Goal: Navigation & Orientation: Find specific page/section

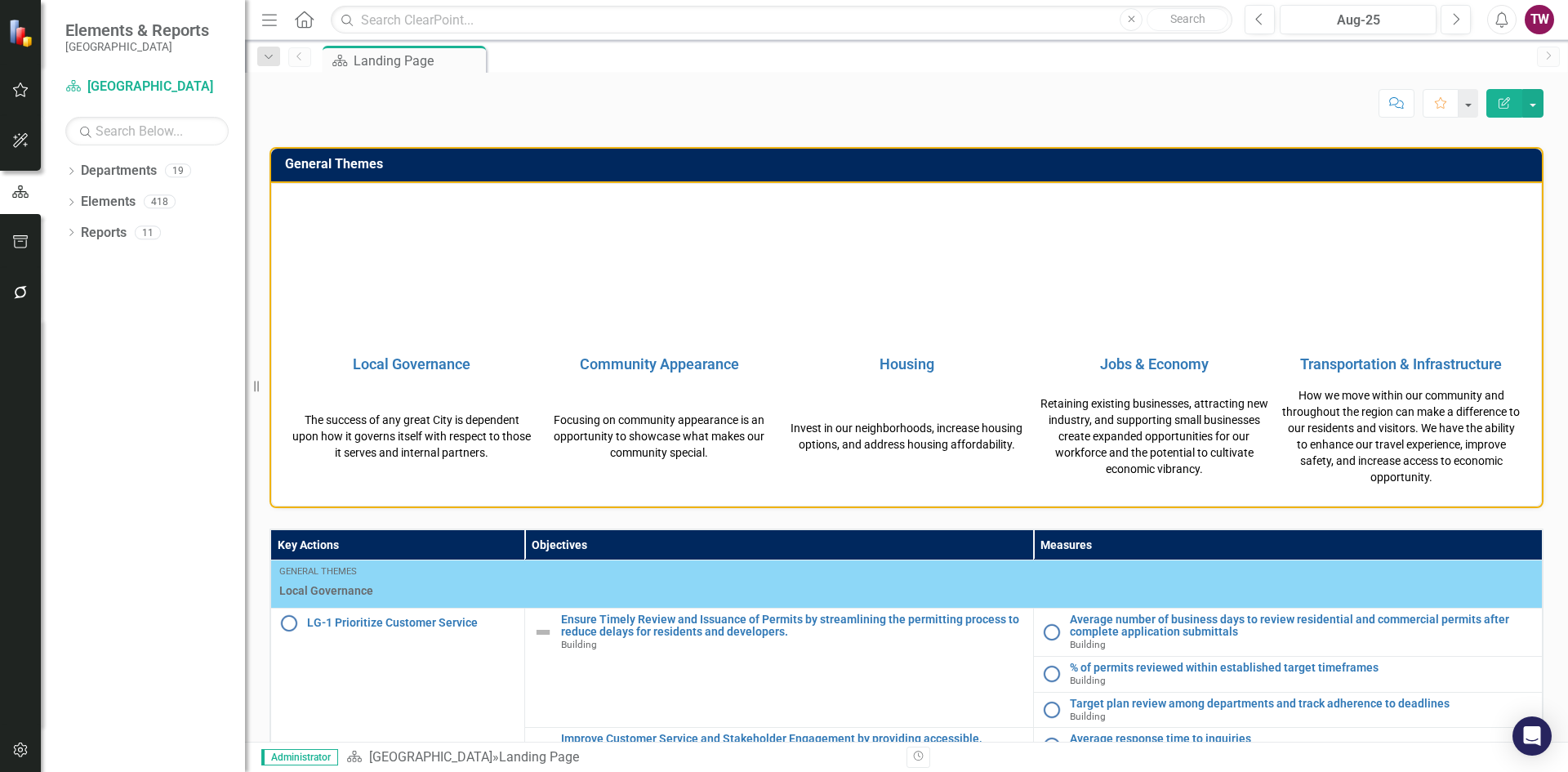
scroll to position [409, 0]
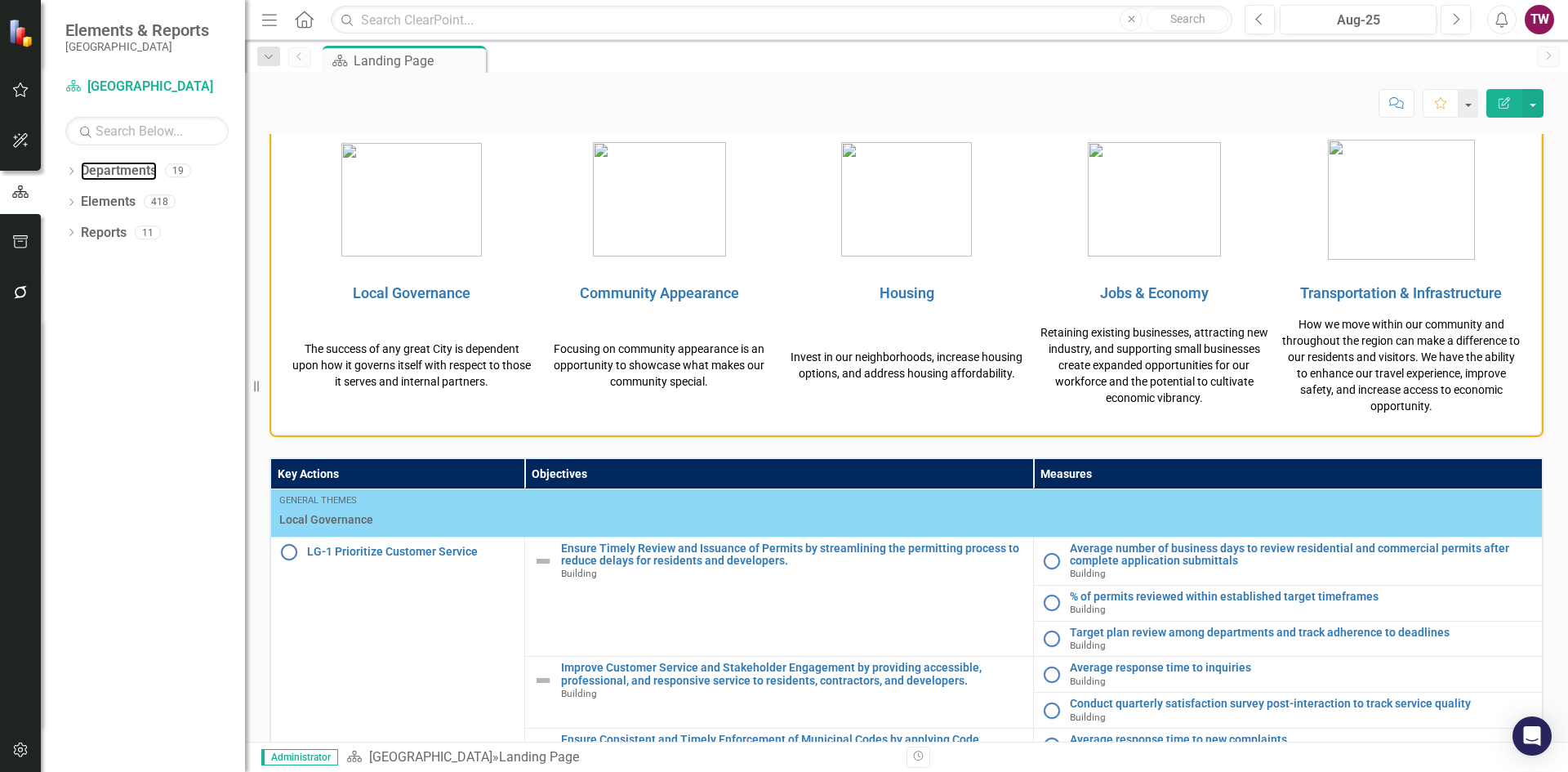
click at [106, 172] on link "Departments" at bounding box center [119, 171] width 76 height 19
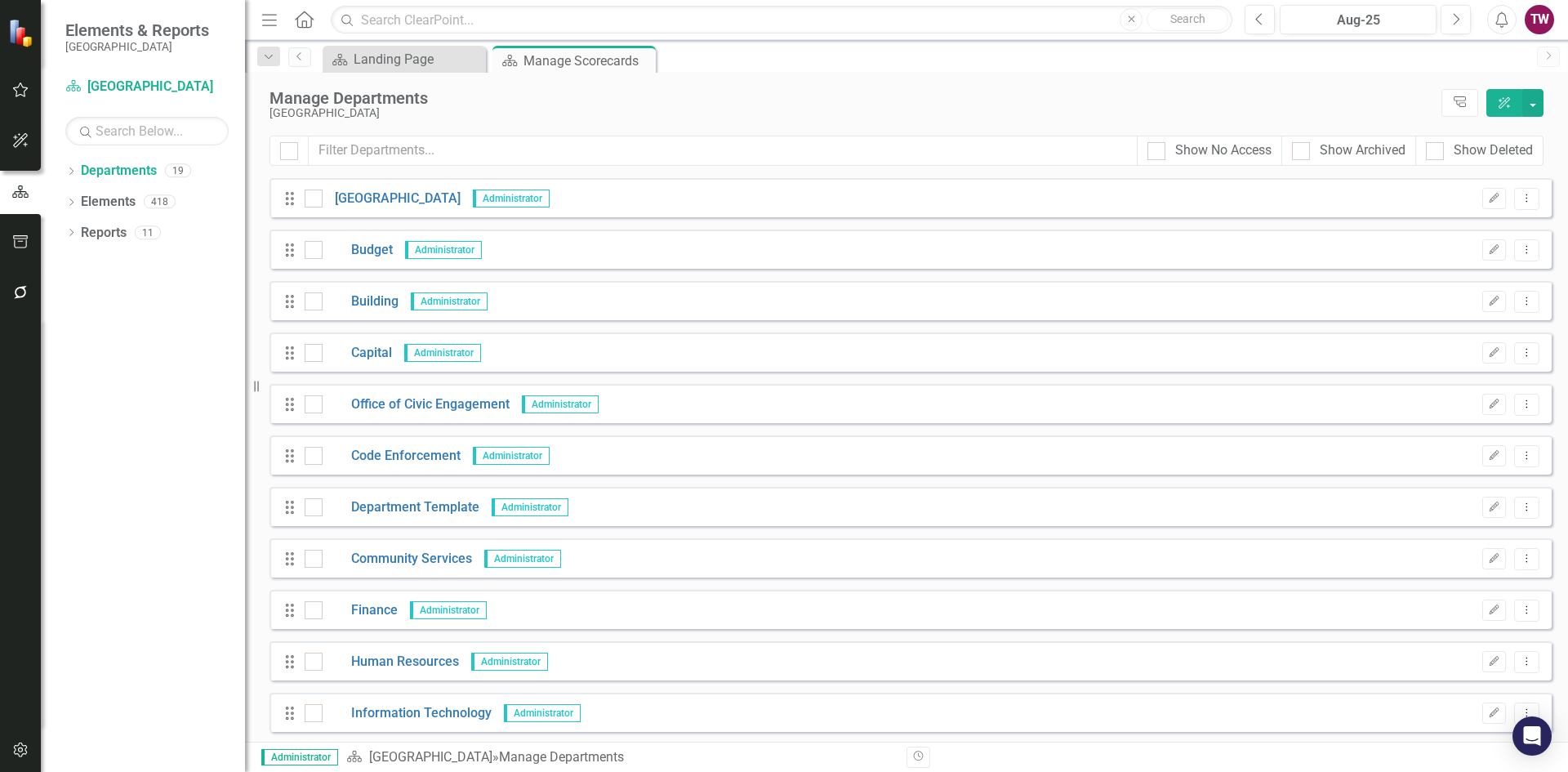
click at [71, 170] on icon "Dropdown" at bounding box center [71, 172] width 12 height 9
click at [82, 204] on icon "Dropdown" at bounding box center [79, 201] width 12 height 10
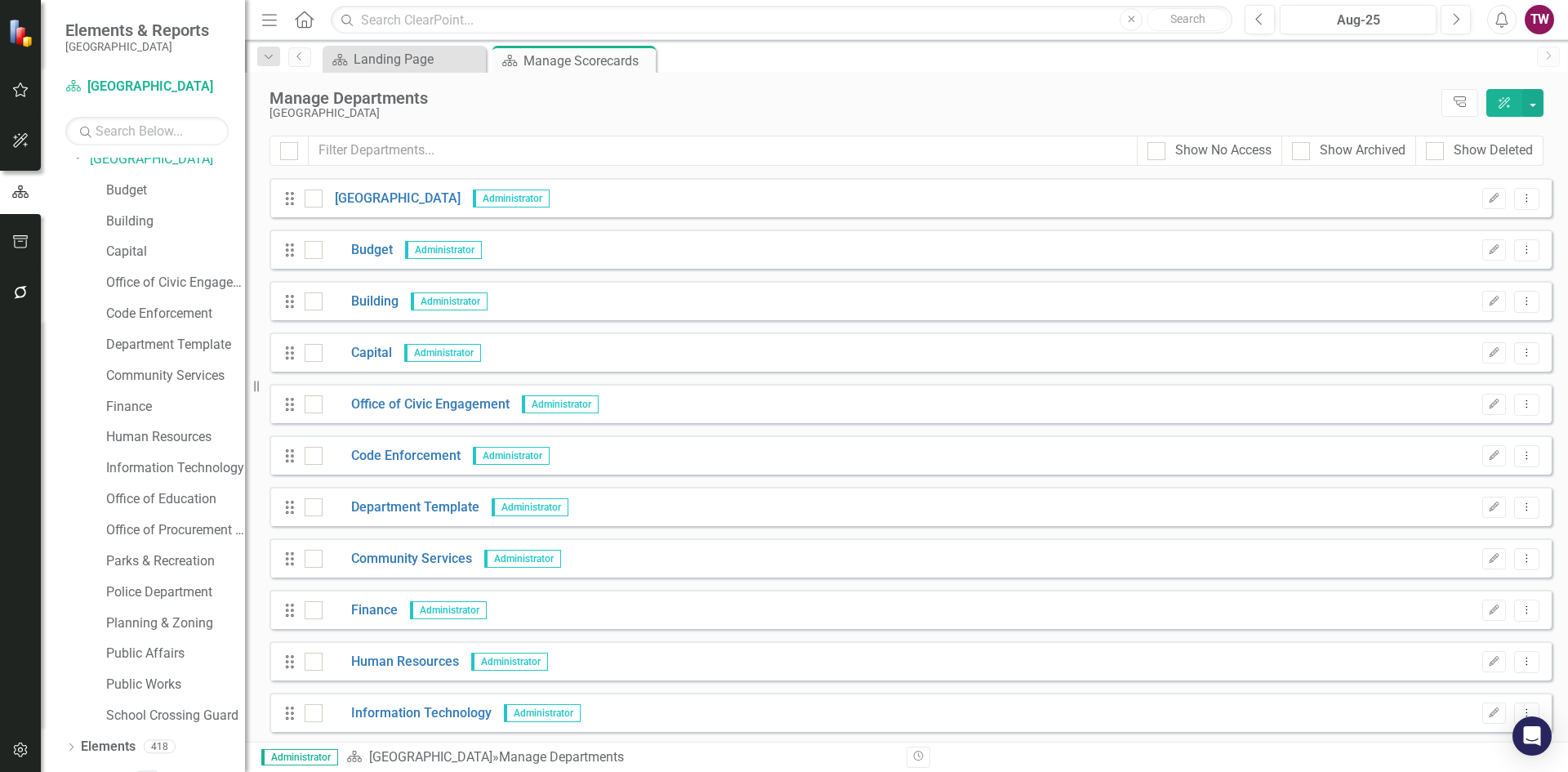
scroll to position [66, 0]
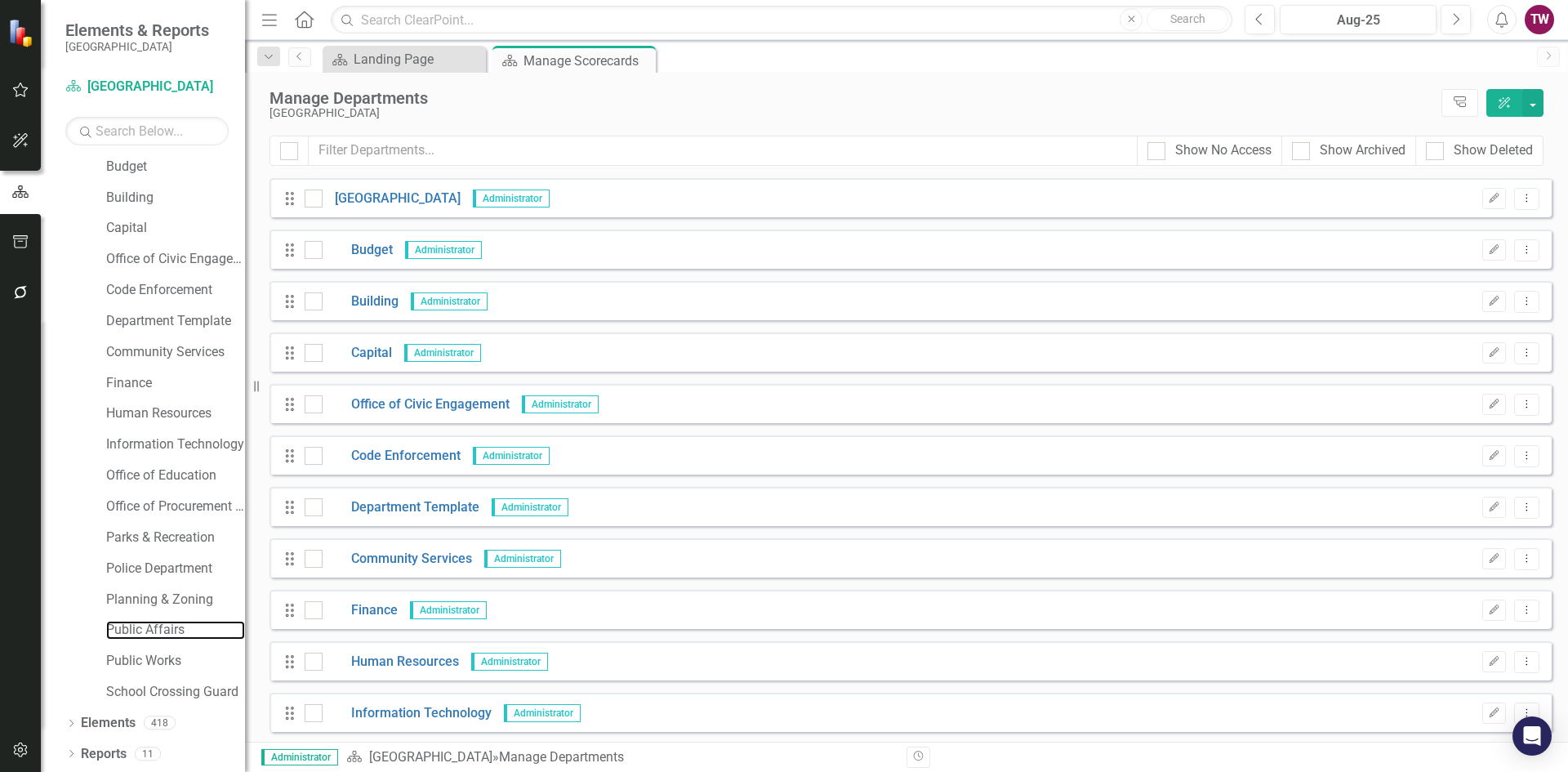
click at [146, 631] on link "Public Affairs" at bounding box center [175, 630] width 139 height 19
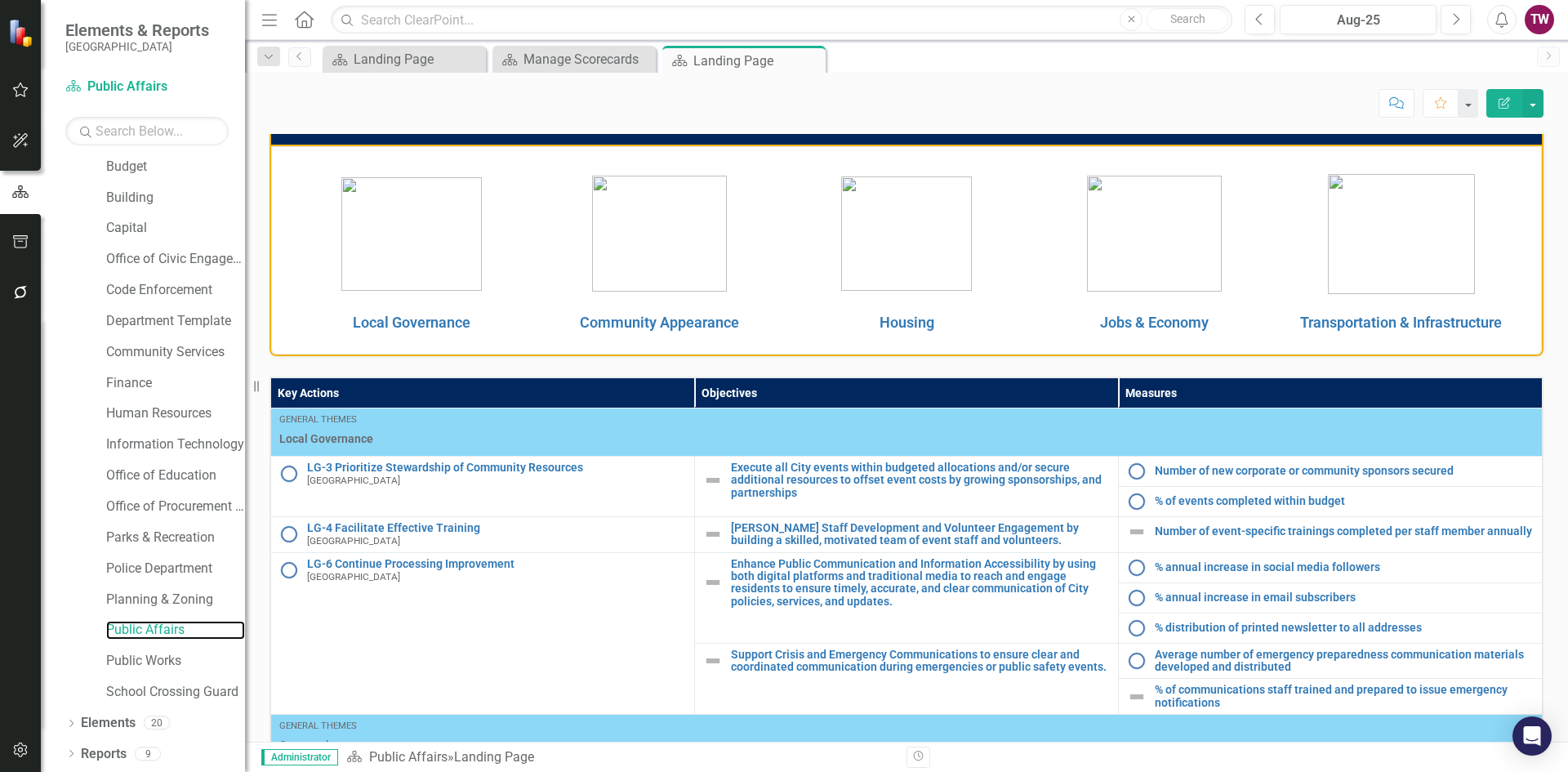
scroll to position [409, 0]
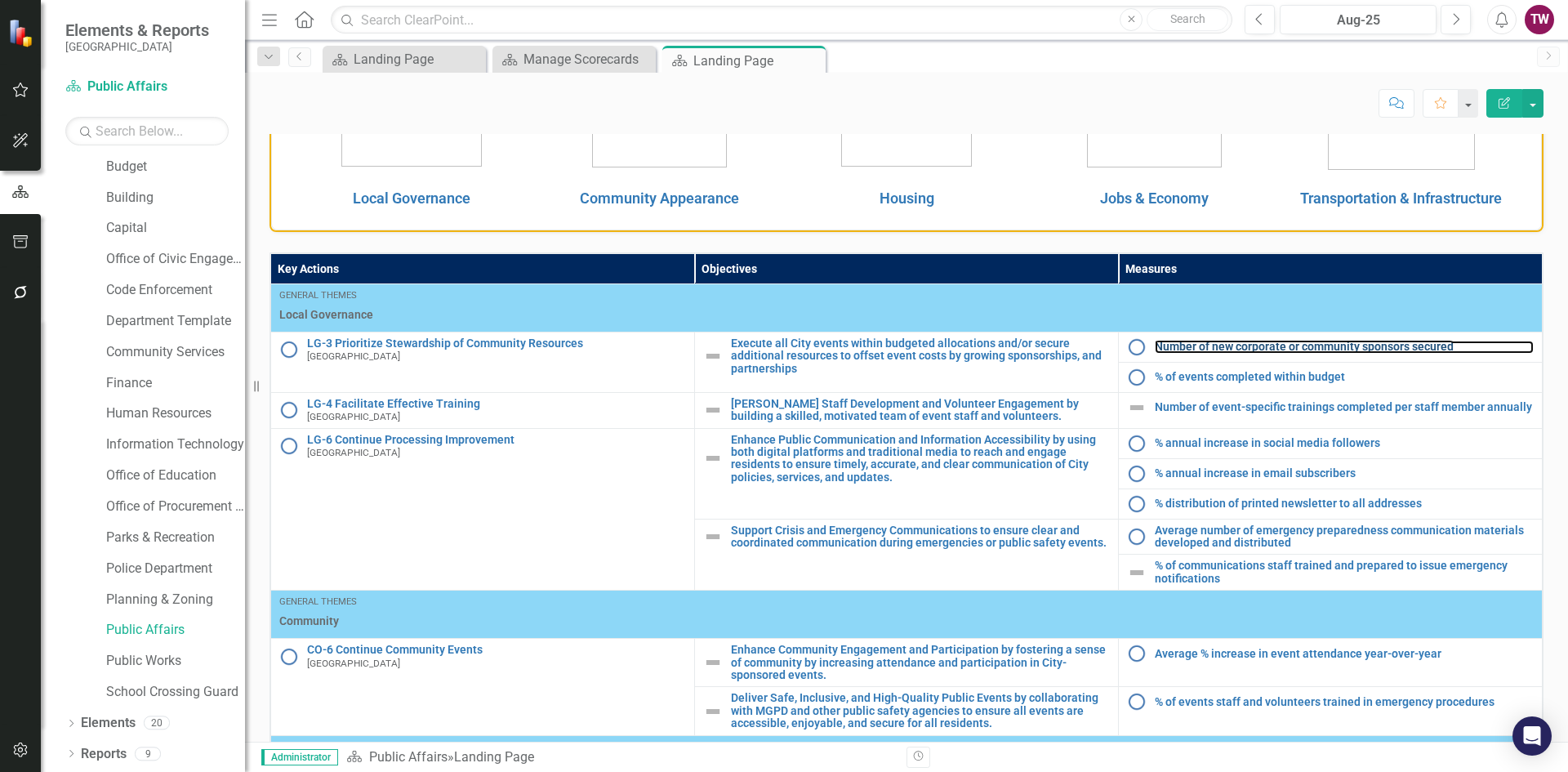
click at [1229, 345] on link "Number of new corporate or community sponsors secured" at bounding box center [1344, 347] width 379 height 12
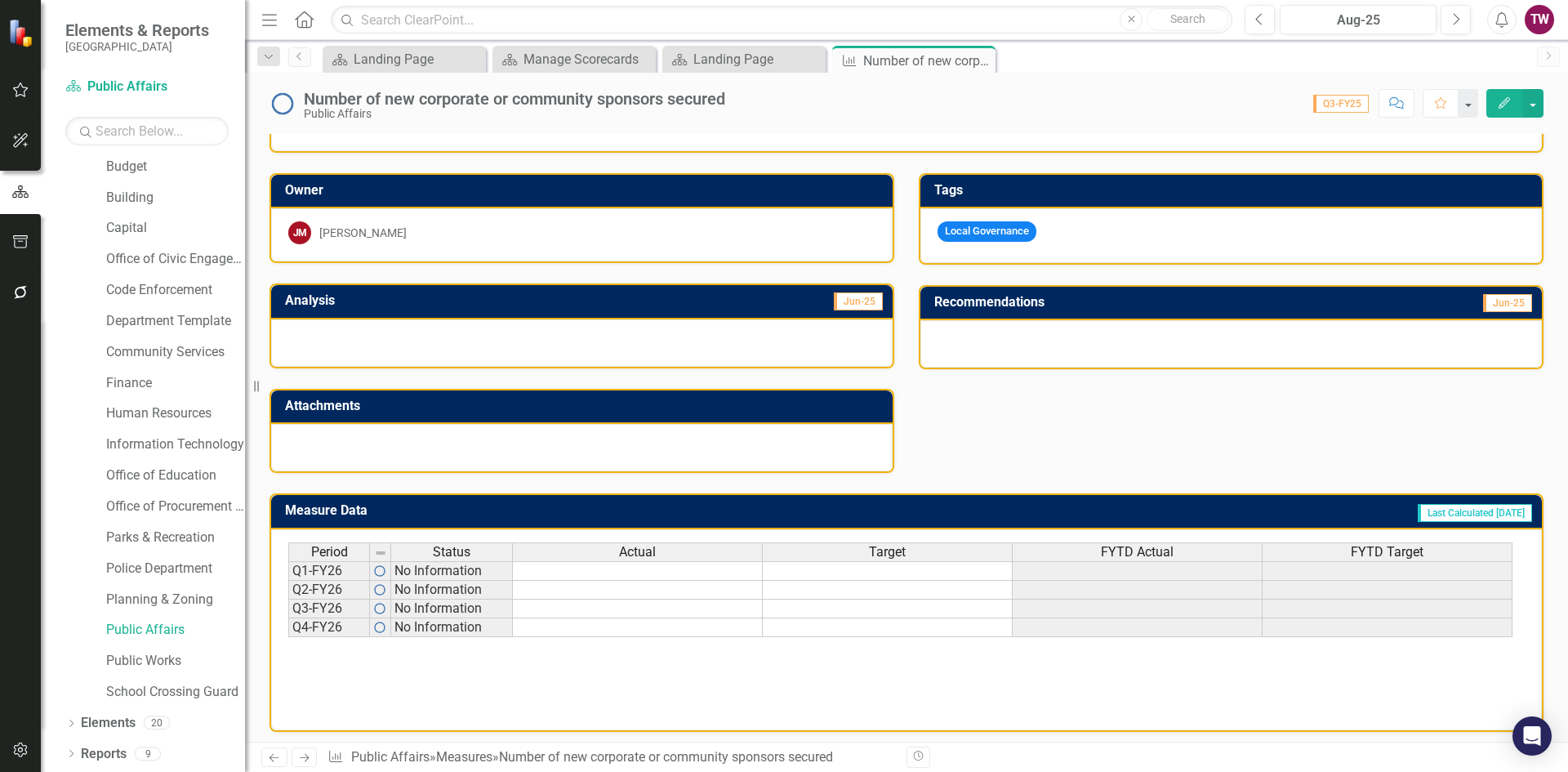
scroll to position [301, 0]
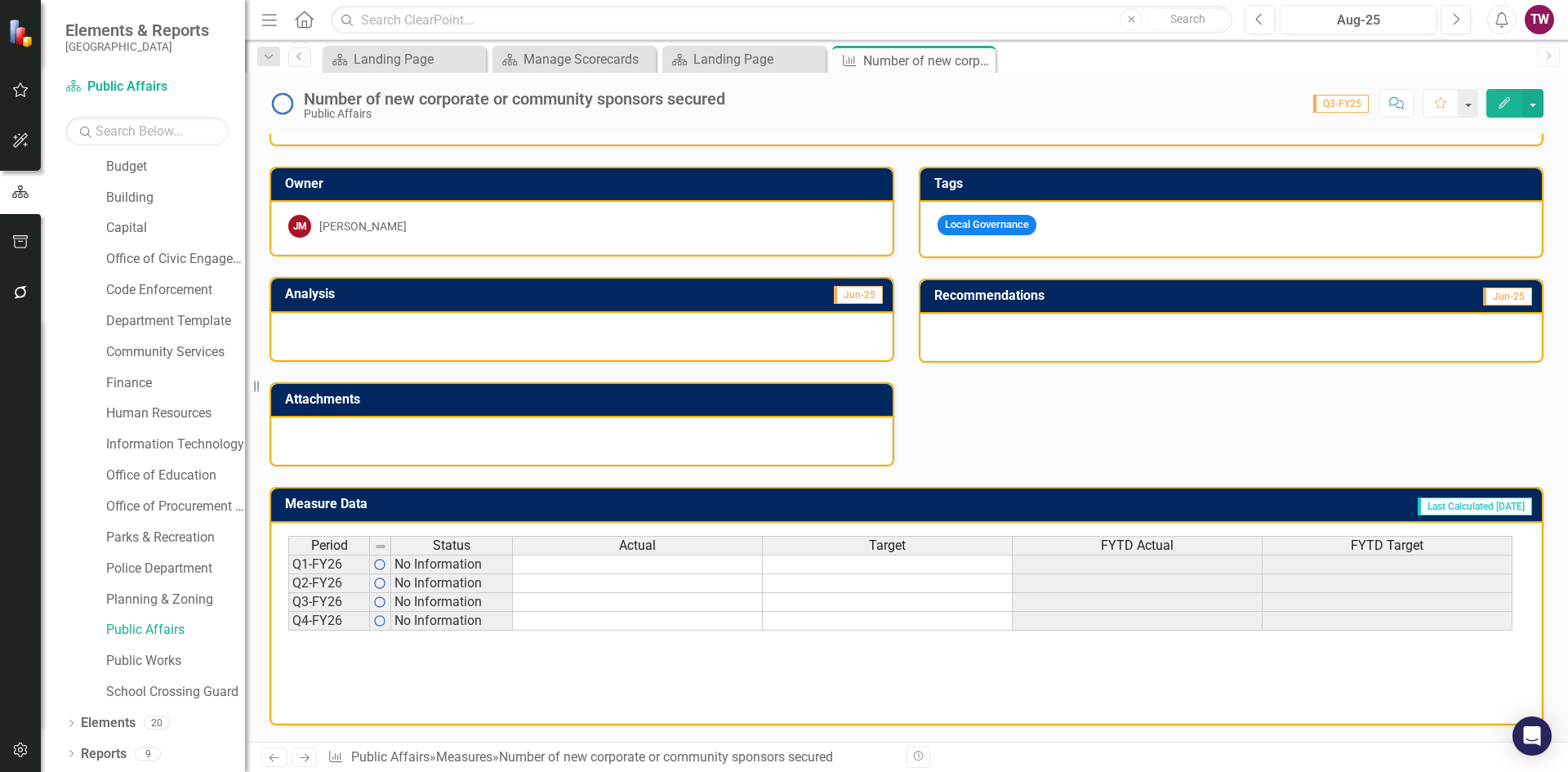
click at [550, 333] on div at bounding box center [581, 337] width 622 height 48
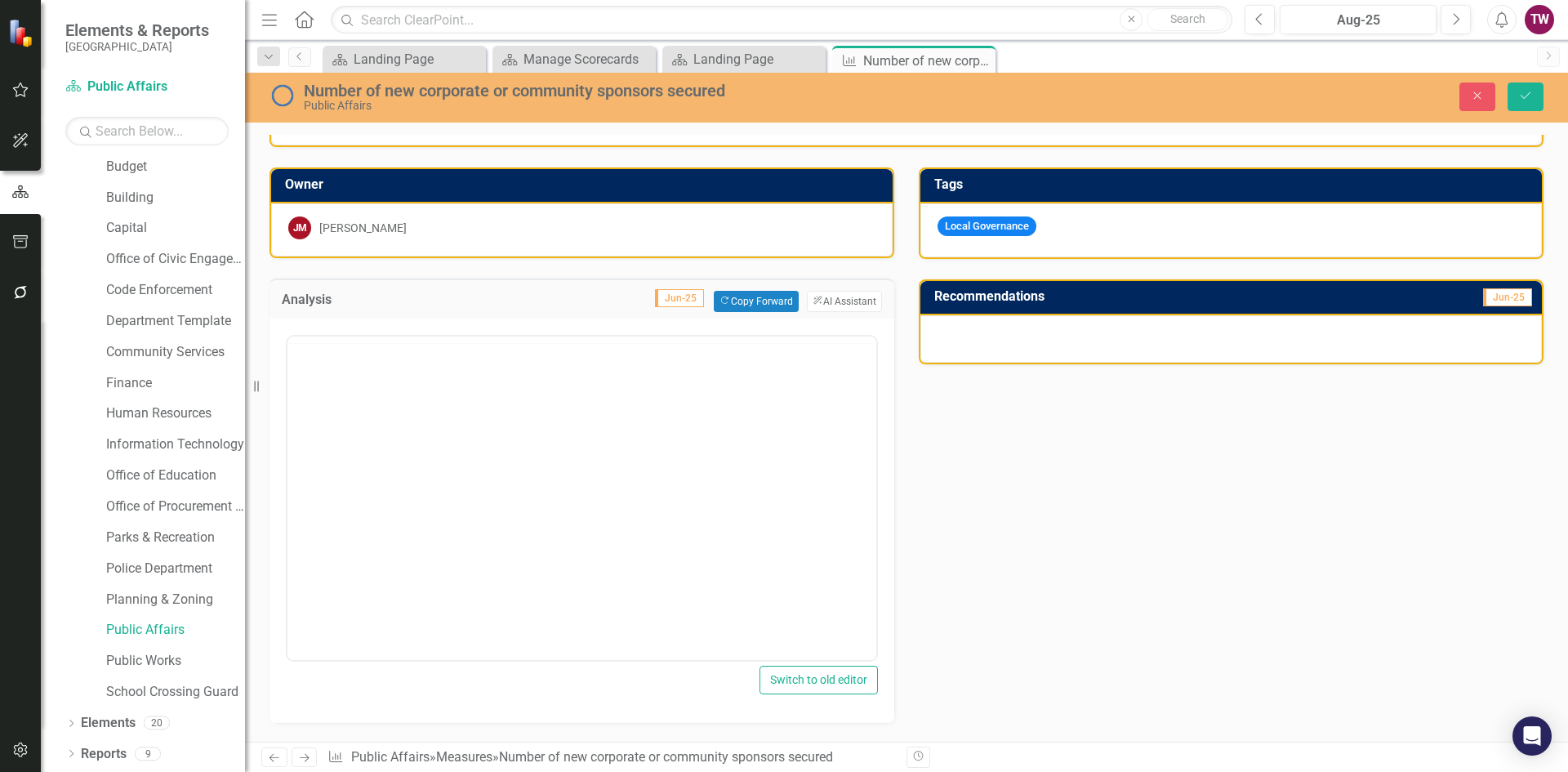
scroll to position [0, 0]
click at [385, 547] on body "Rich Text Area. Press ALT-0 for help." at bounding box center [581, 496] width 589 height 245
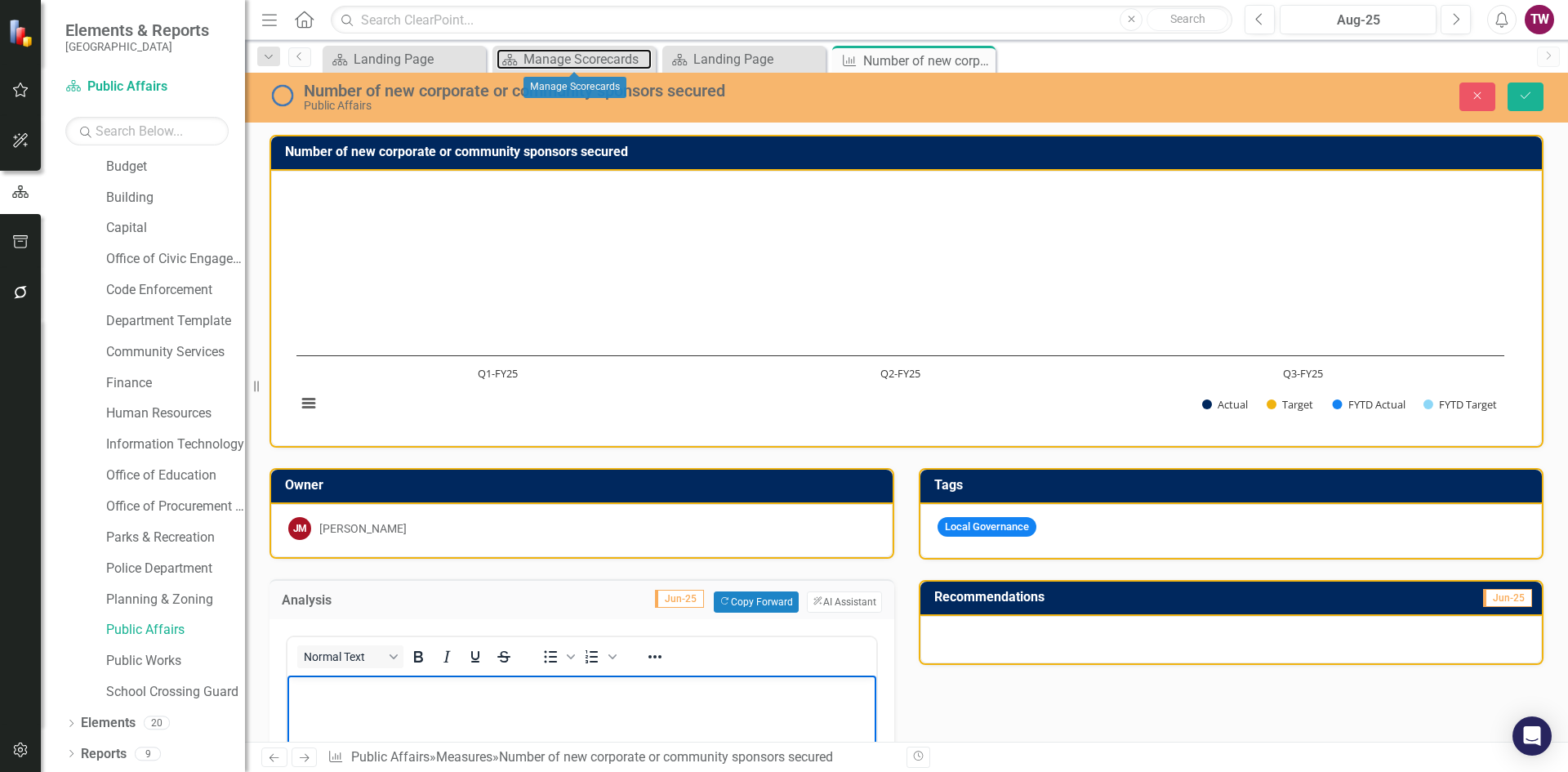
click at [591, 65] on div "Manage Scorecards" at bounding box center [588, 58] width 128 height 21
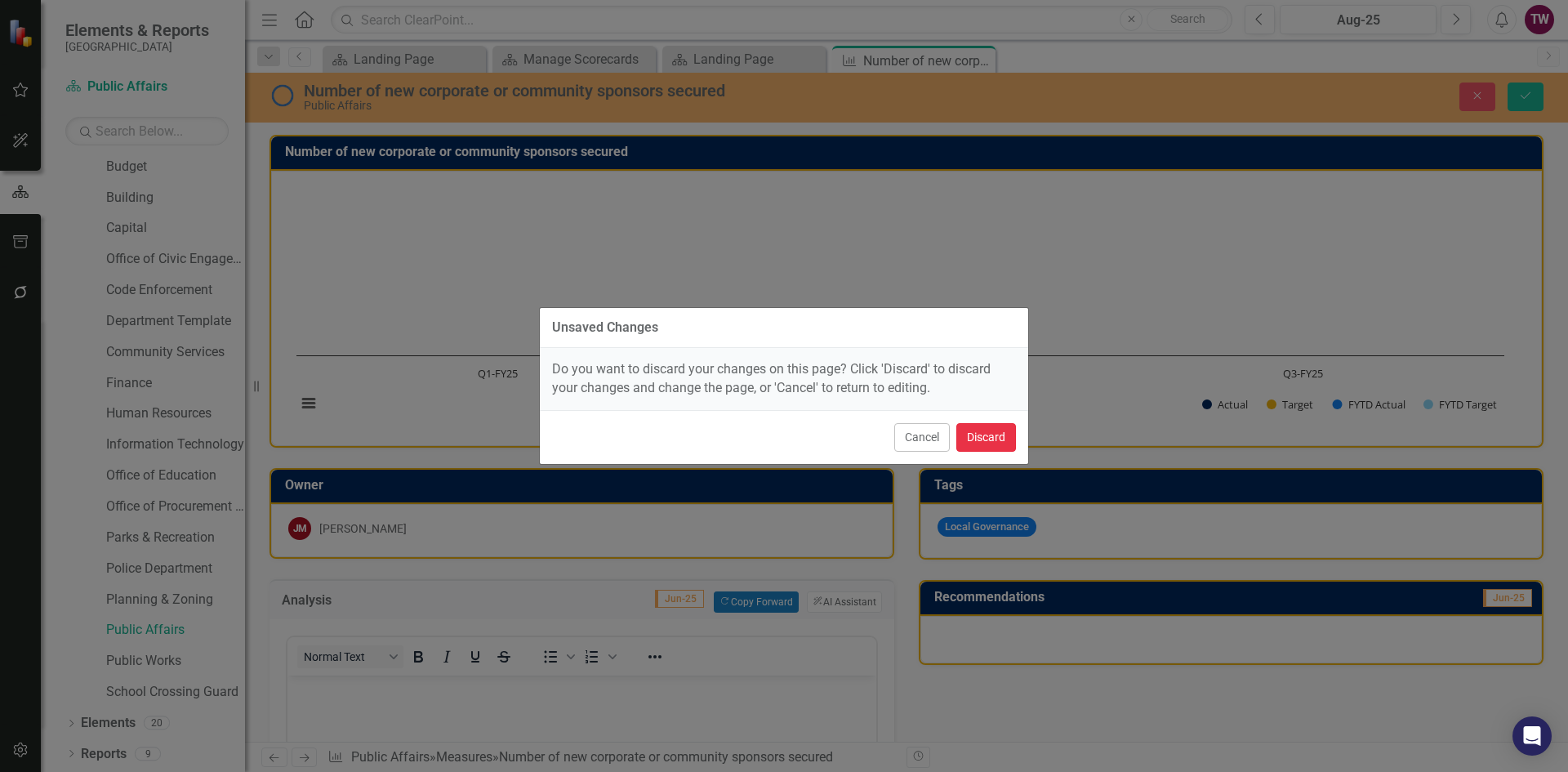
click at [987, 436] on button "Discard" at bounding box center [986, 437] width 59 height 29
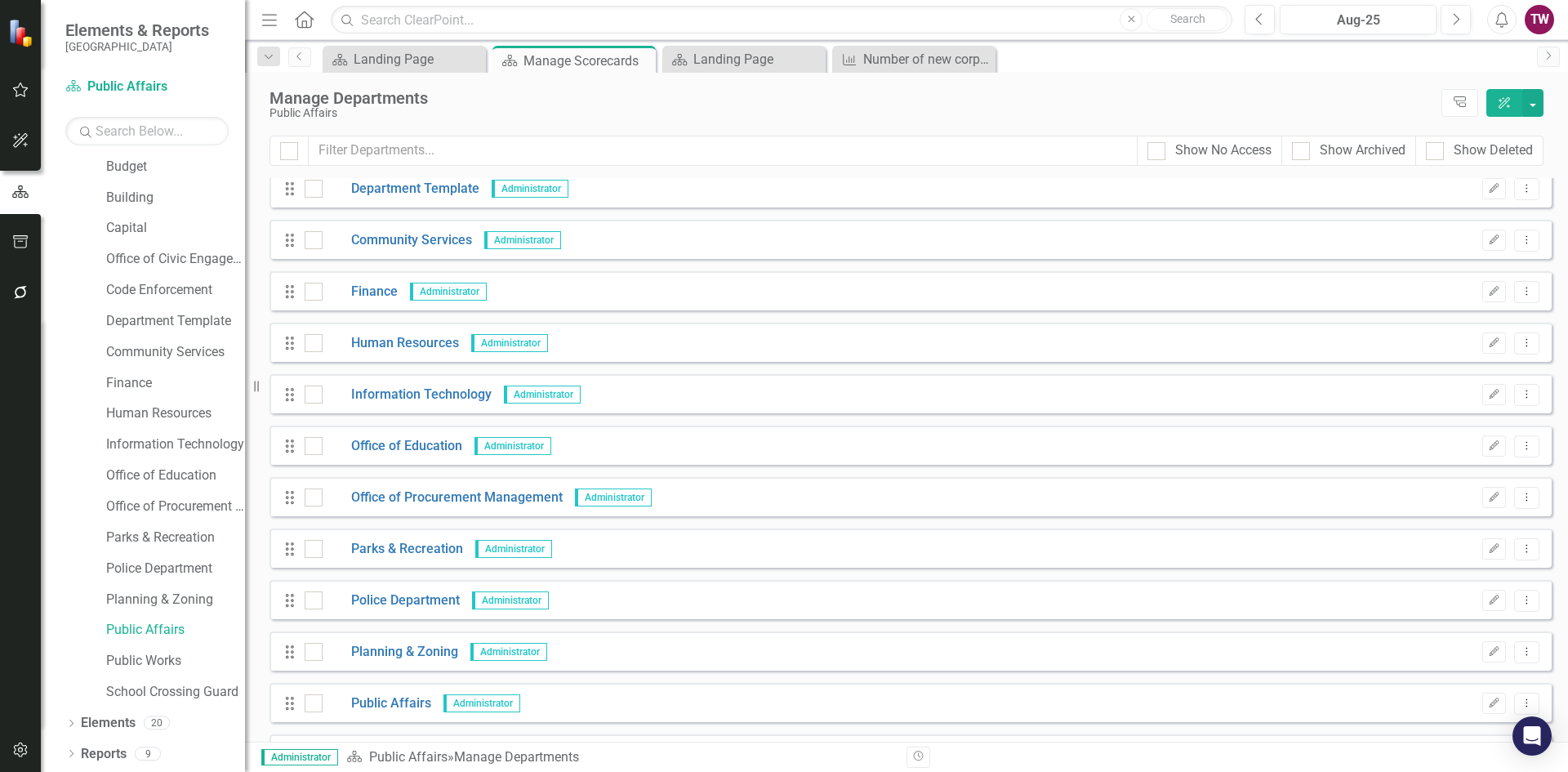
scroll to position [327, 0]
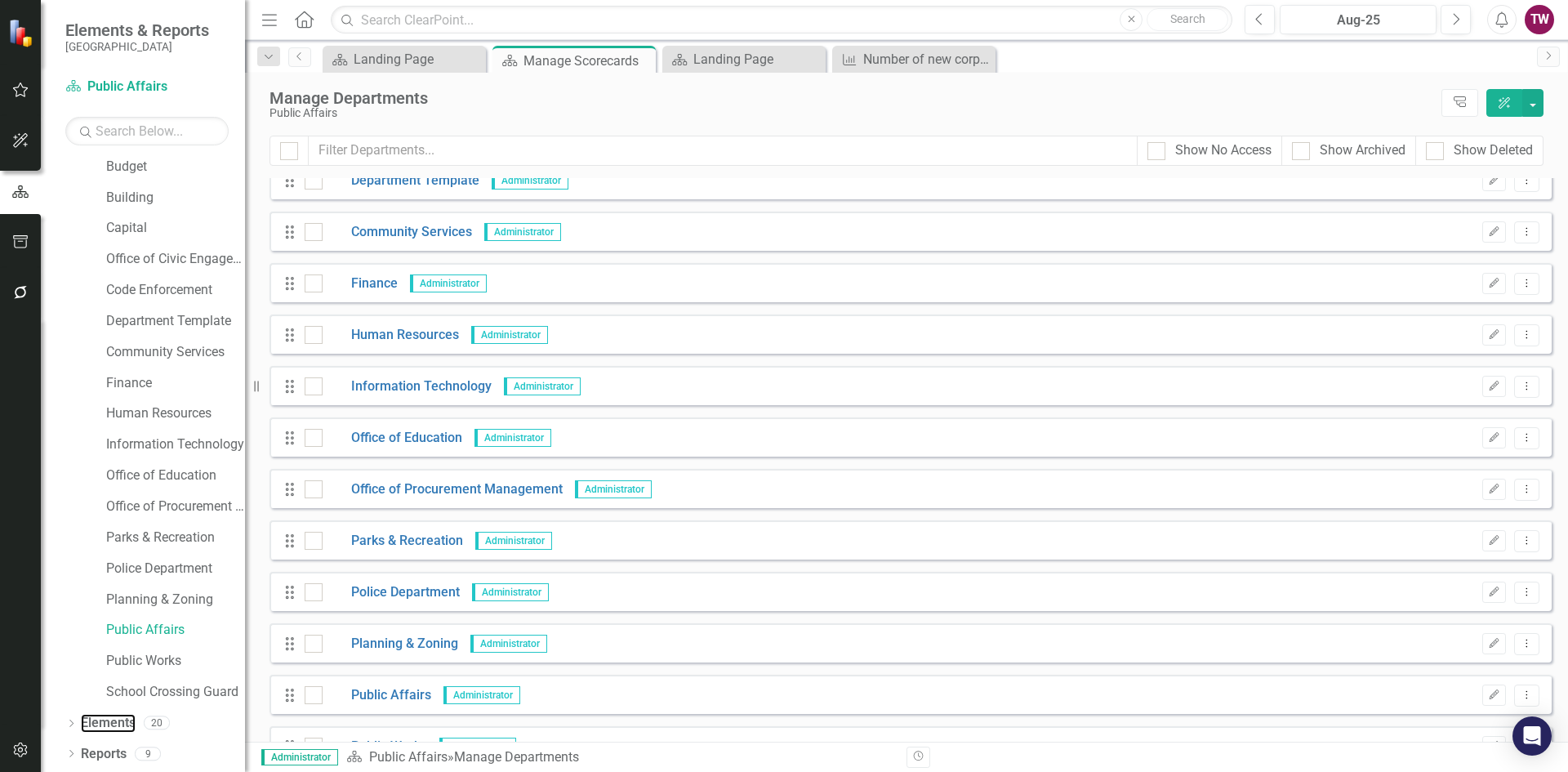
click at [82, 721] on link "Elements" at bounding box center [108, 723] width 54 height 19
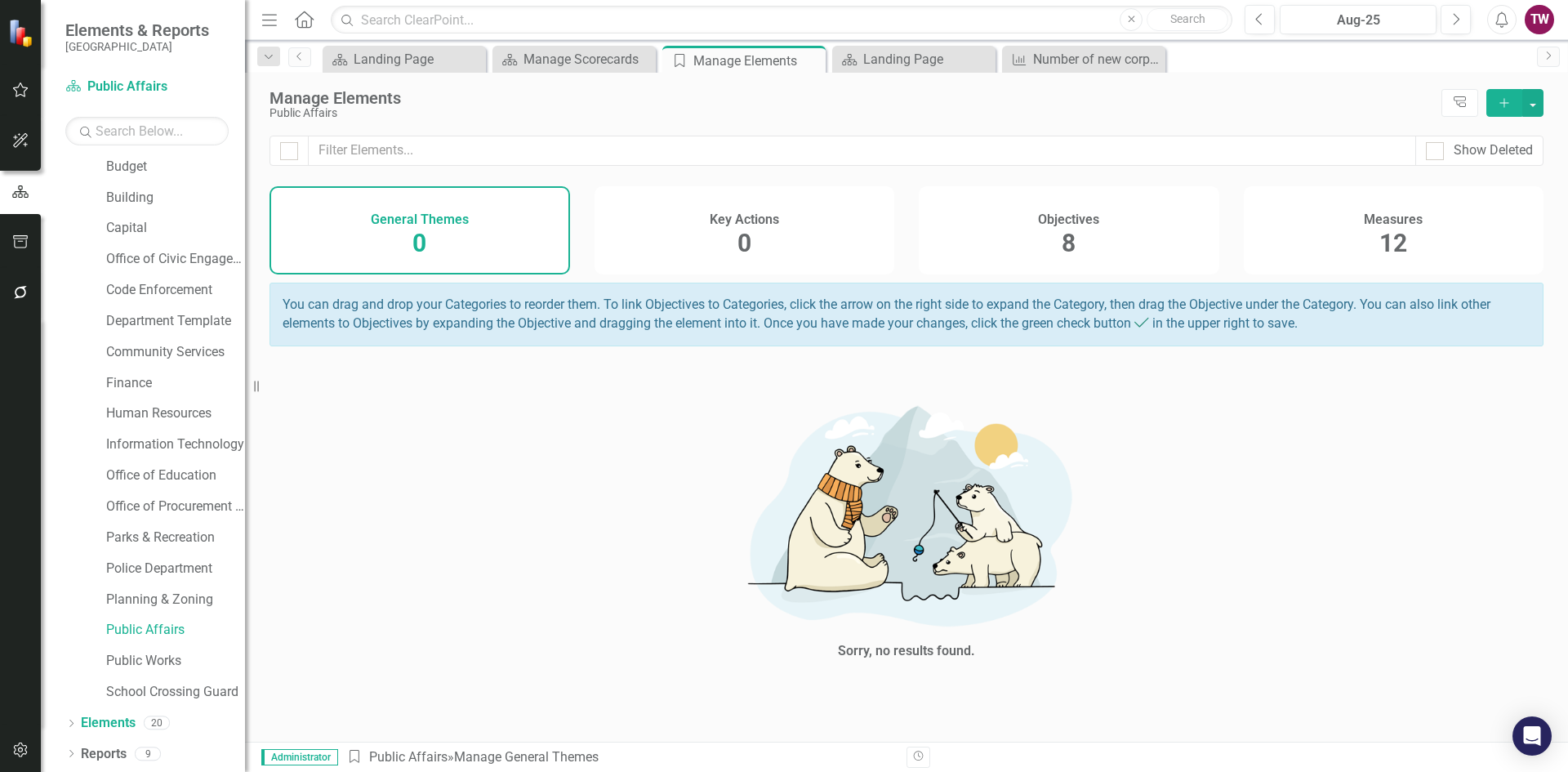
click at [72, 723] on icon "Dropdown" at bounding box center [71, 725] width 12 height 9
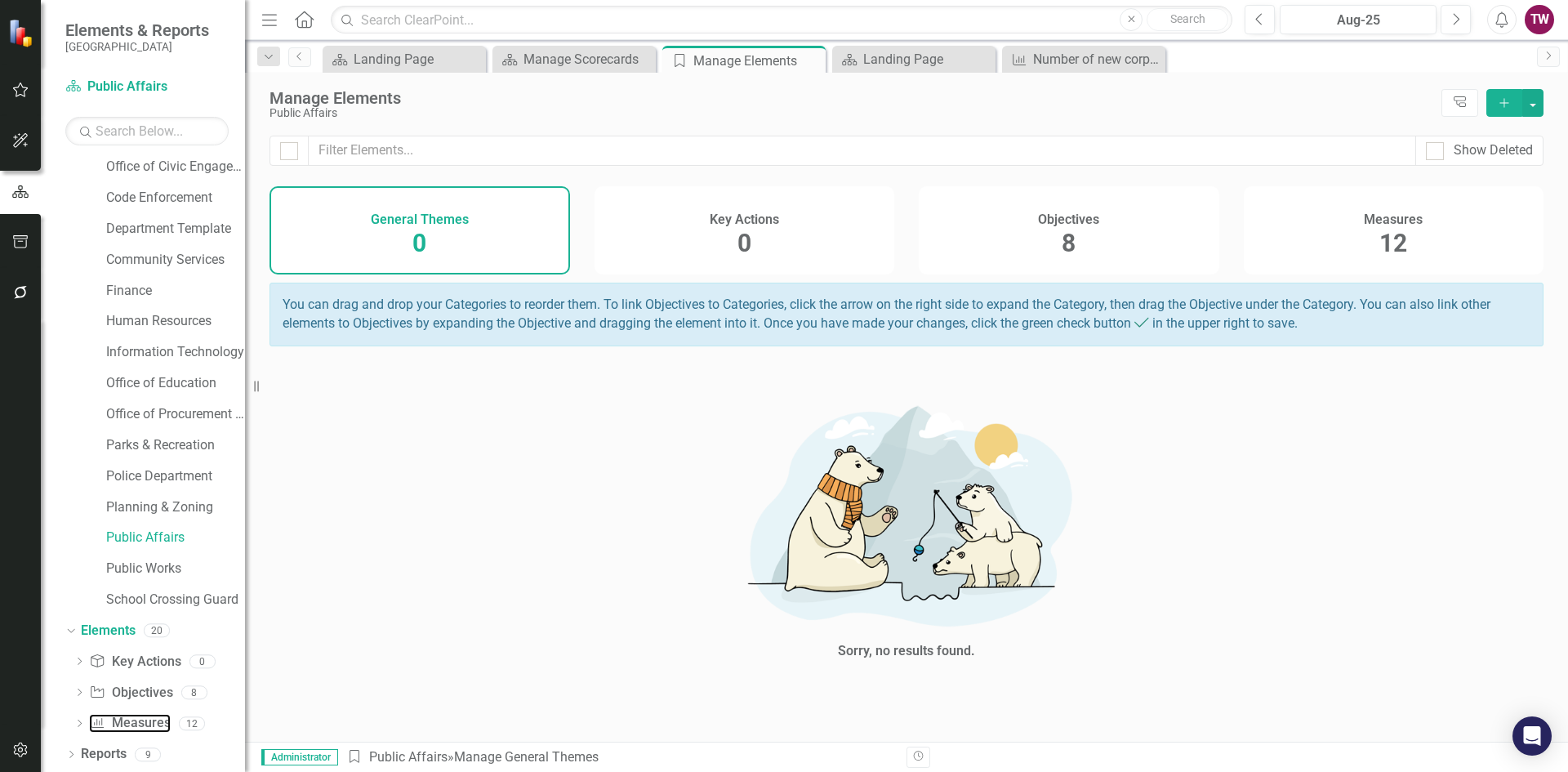
click at [141, 718] on link "Measure Measures" at bounding box center [129, 723] width 81 height 19
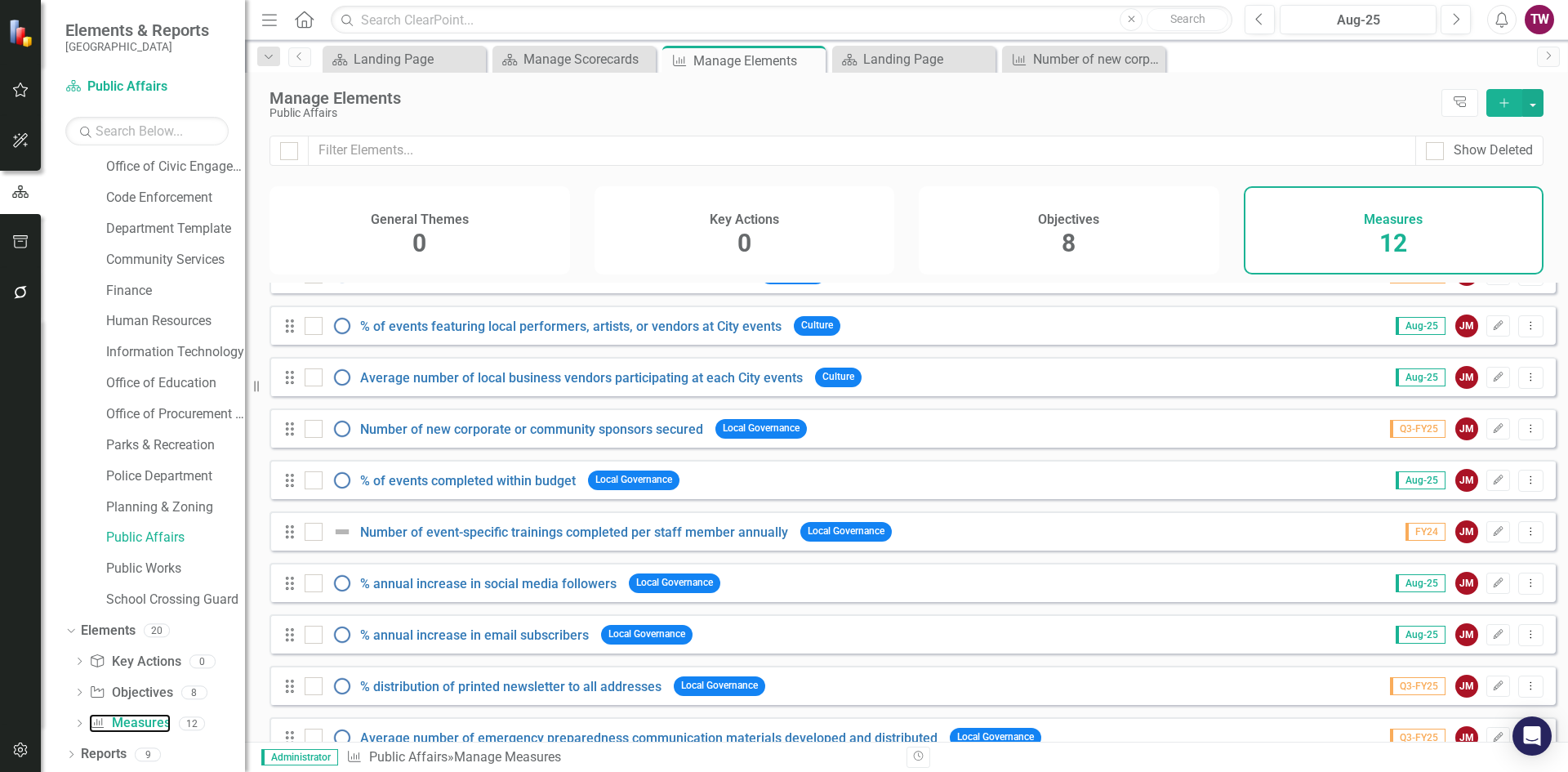
scroll to position [171, 0]
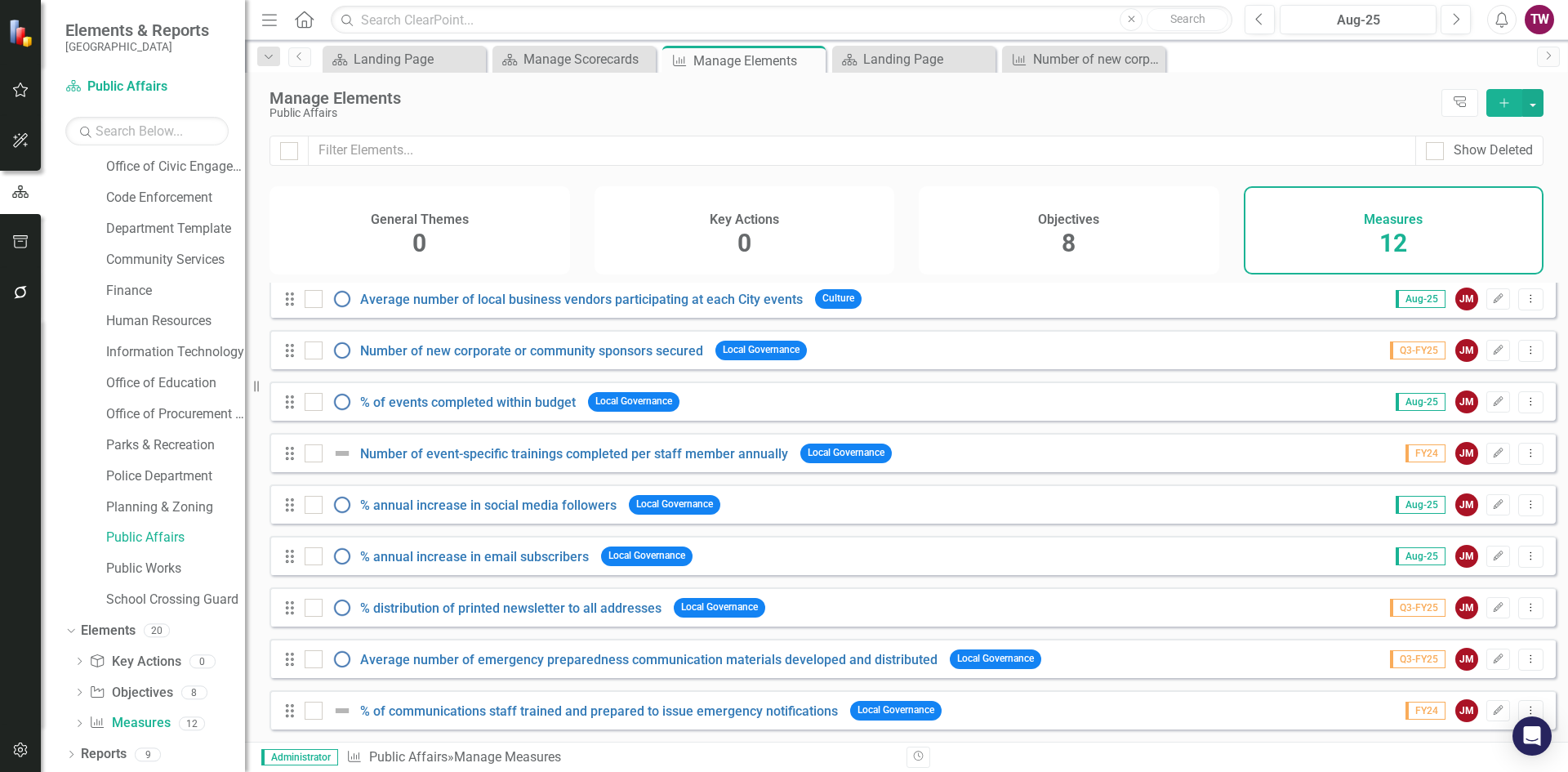
click at [73, 750] on div "Dropdown" at bounding box center [71, 756] width 12 height 14
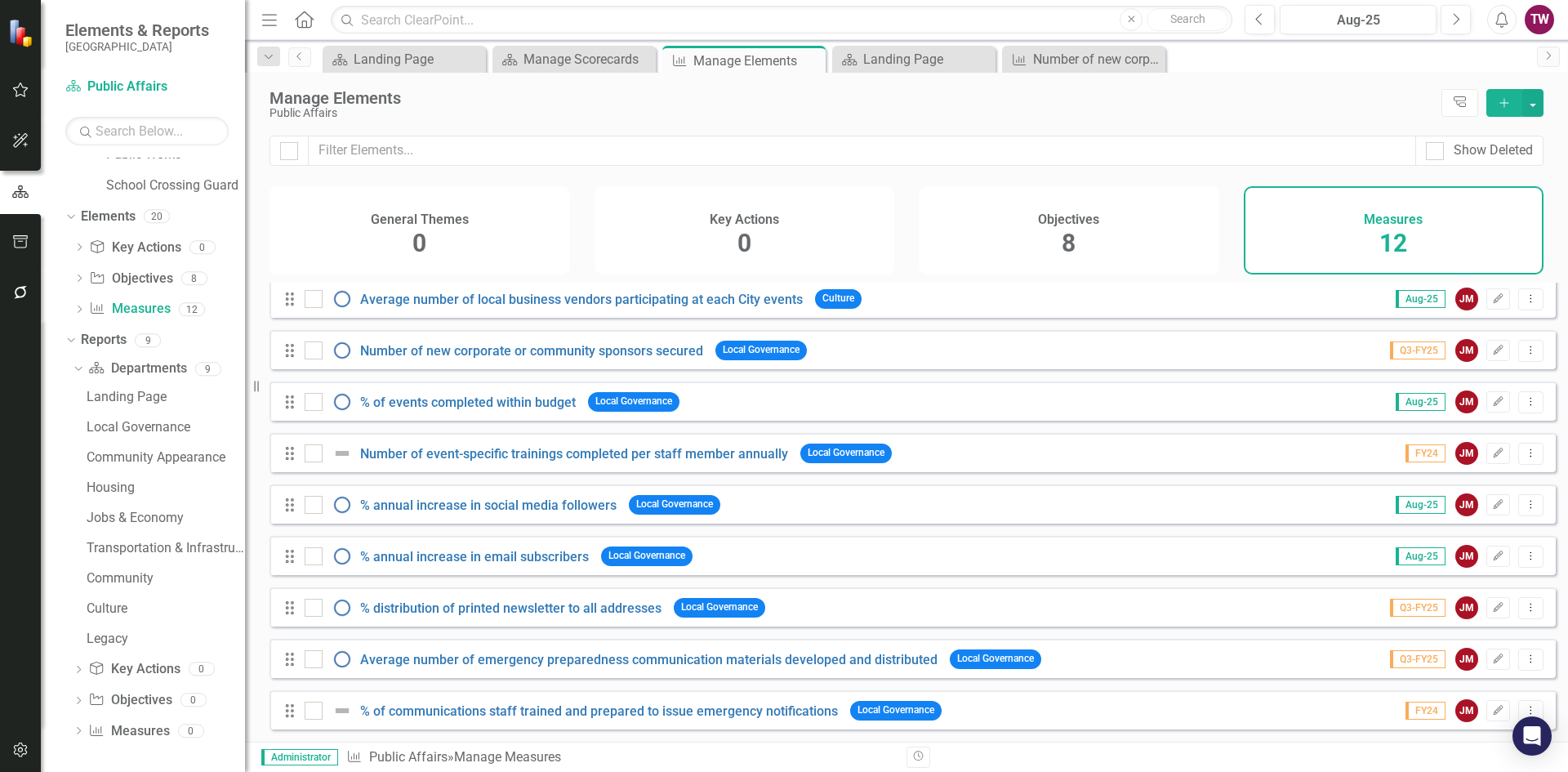
scroll to position [573, 0]
click at [161, 368] on link "Department Departments" at bounding box center [137, 367] width 98 height 19
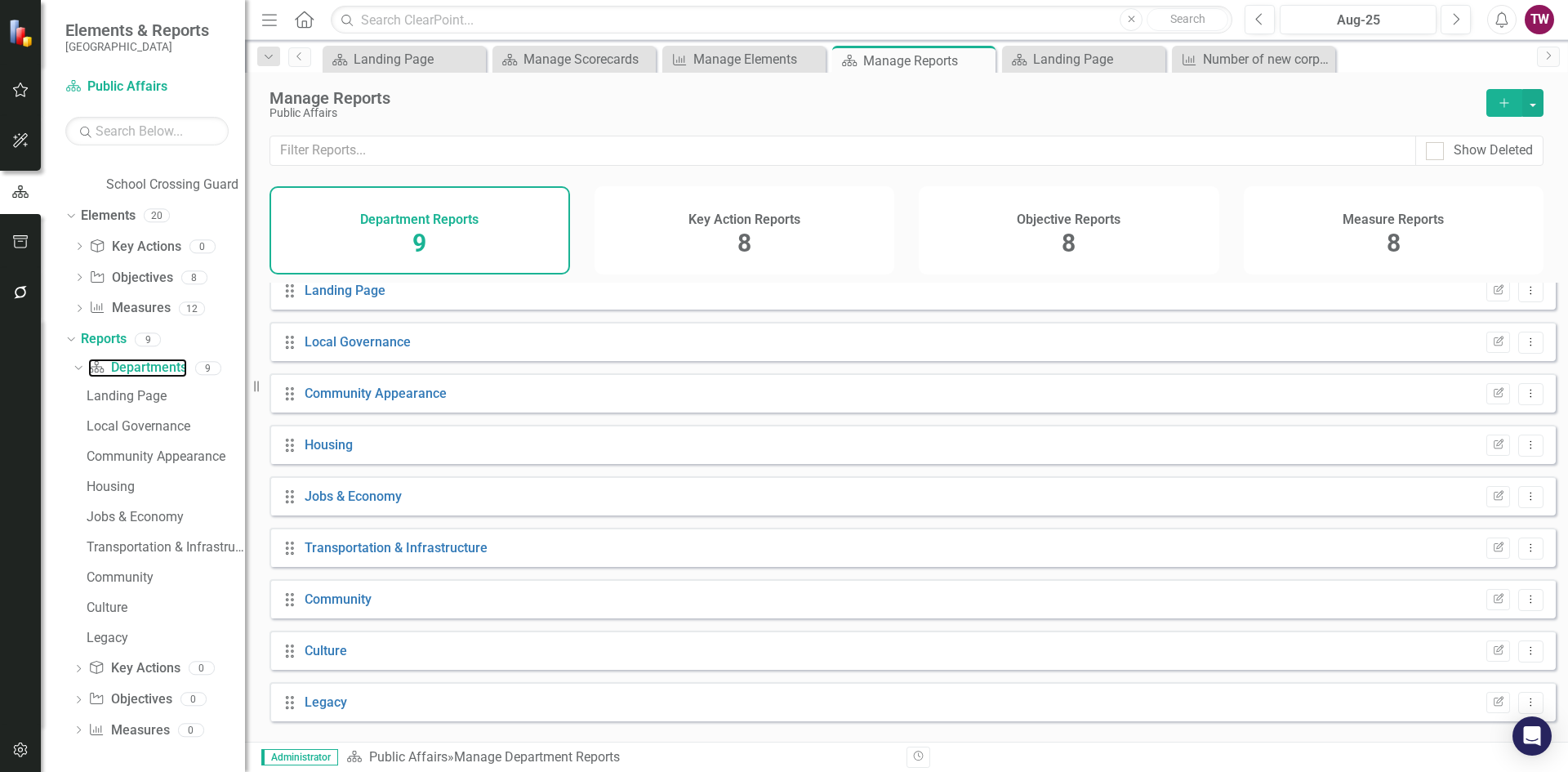
scroll to position [16, 0]
click at [77, 339] on div "Dropdown" at bounding box center [71, 342] width 12 height 8
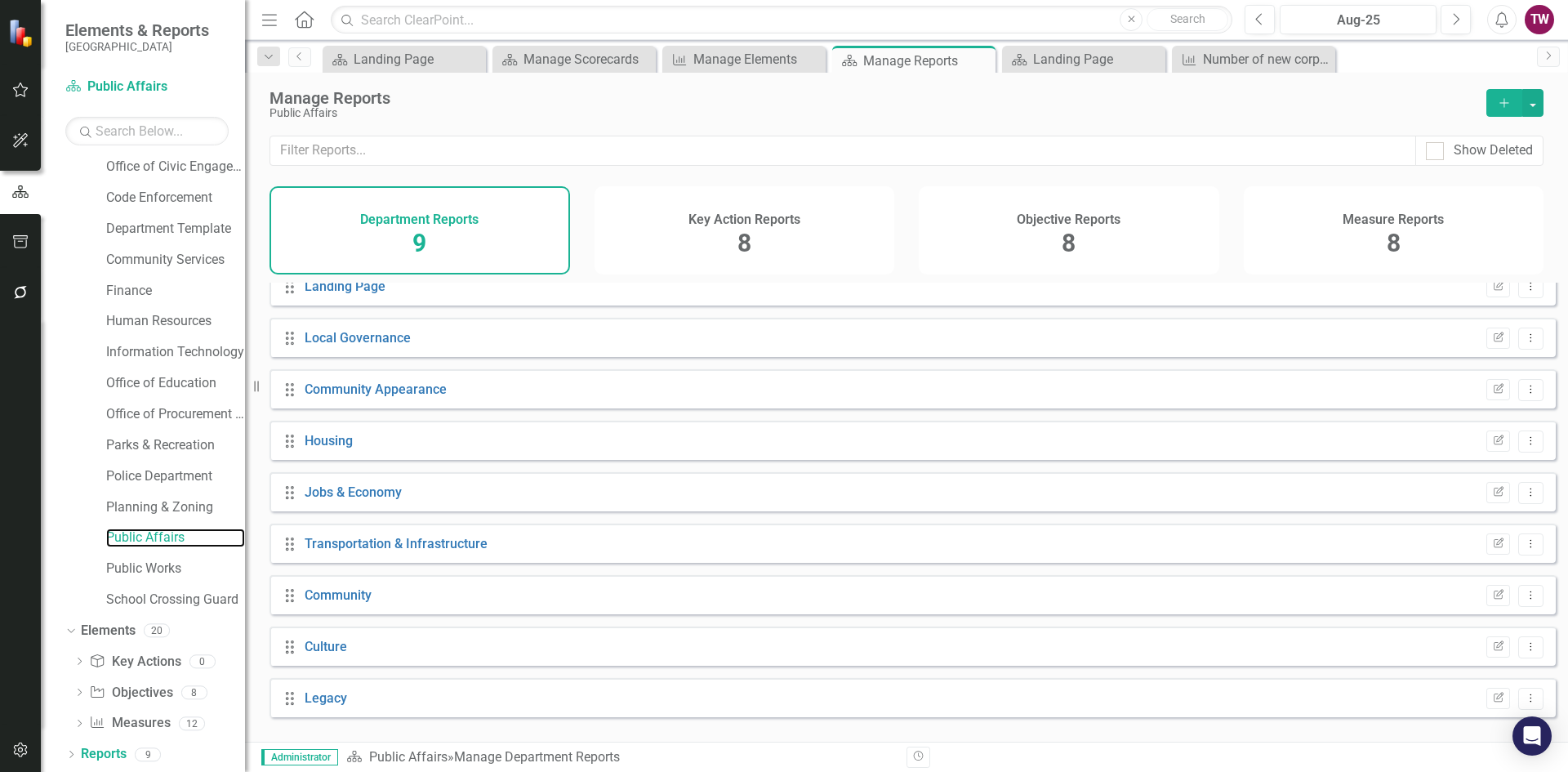
click at [135, 540] on link "Public Affairs" at bounding box center [175, 538] width 139 height 19
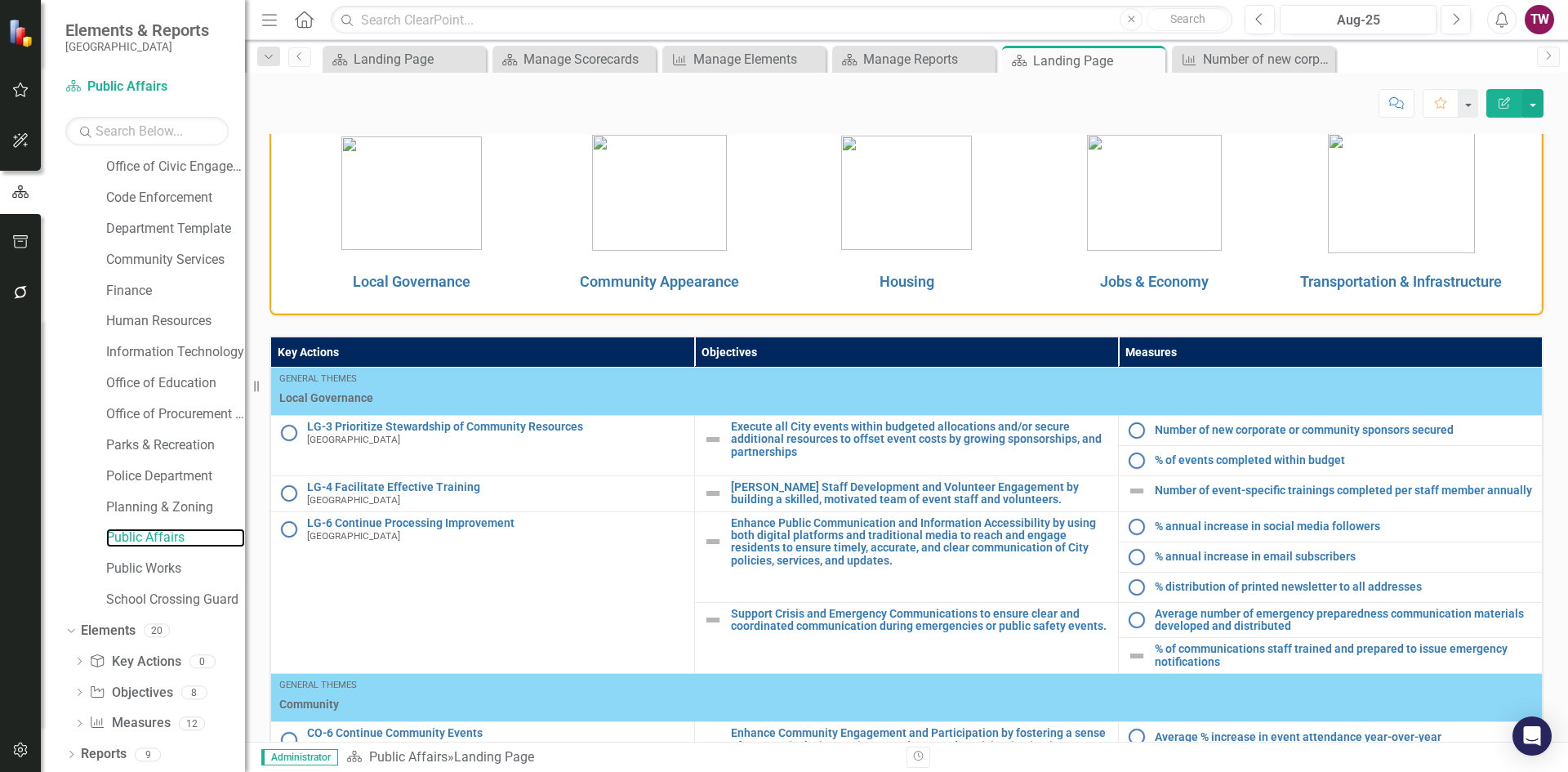
scroll to position [327, 0]
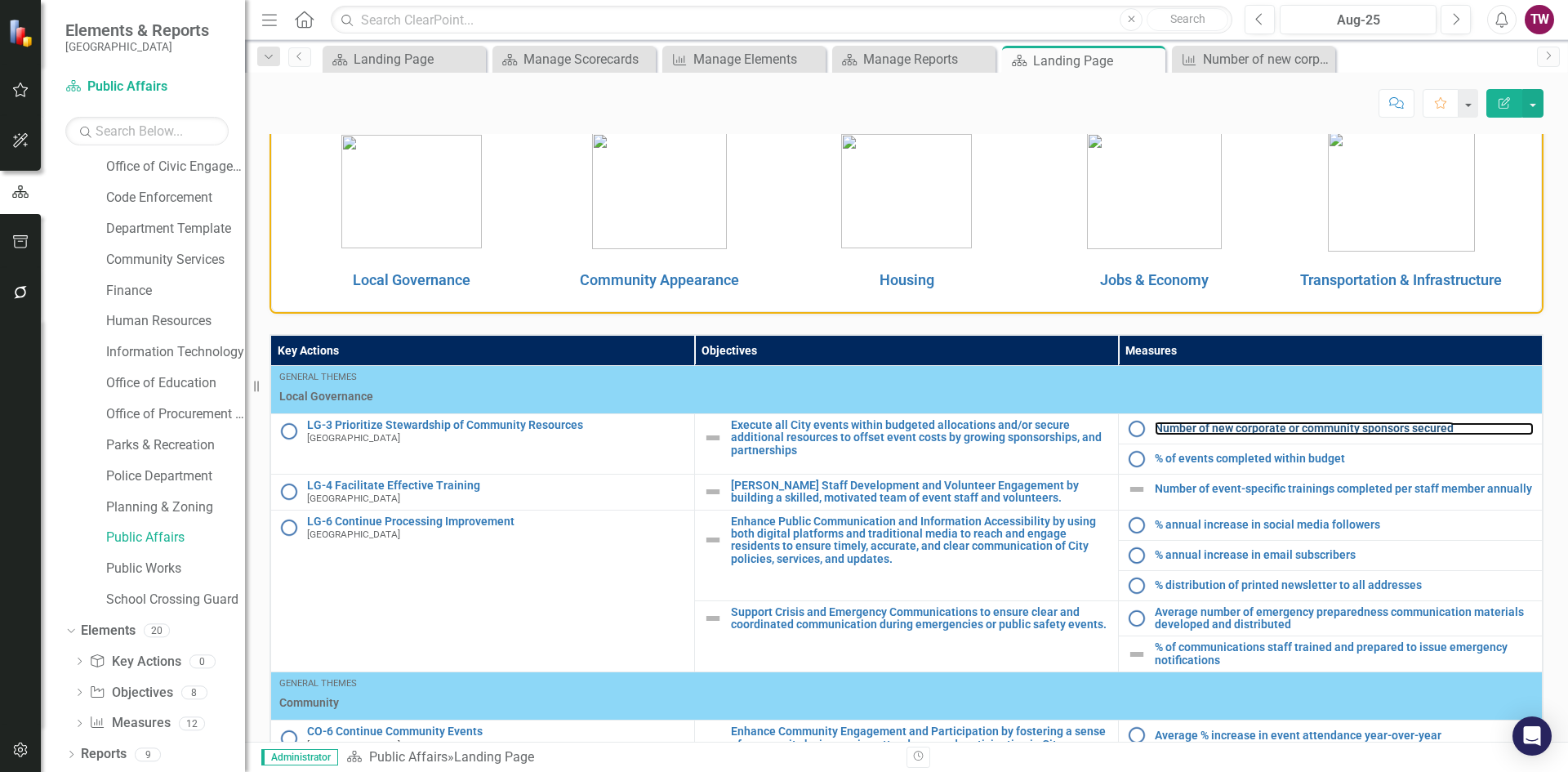
click at [1206, 428] on link "Number of new corporate or community sponsors secured" at bounding box center [1344, 428] width 379 height 12
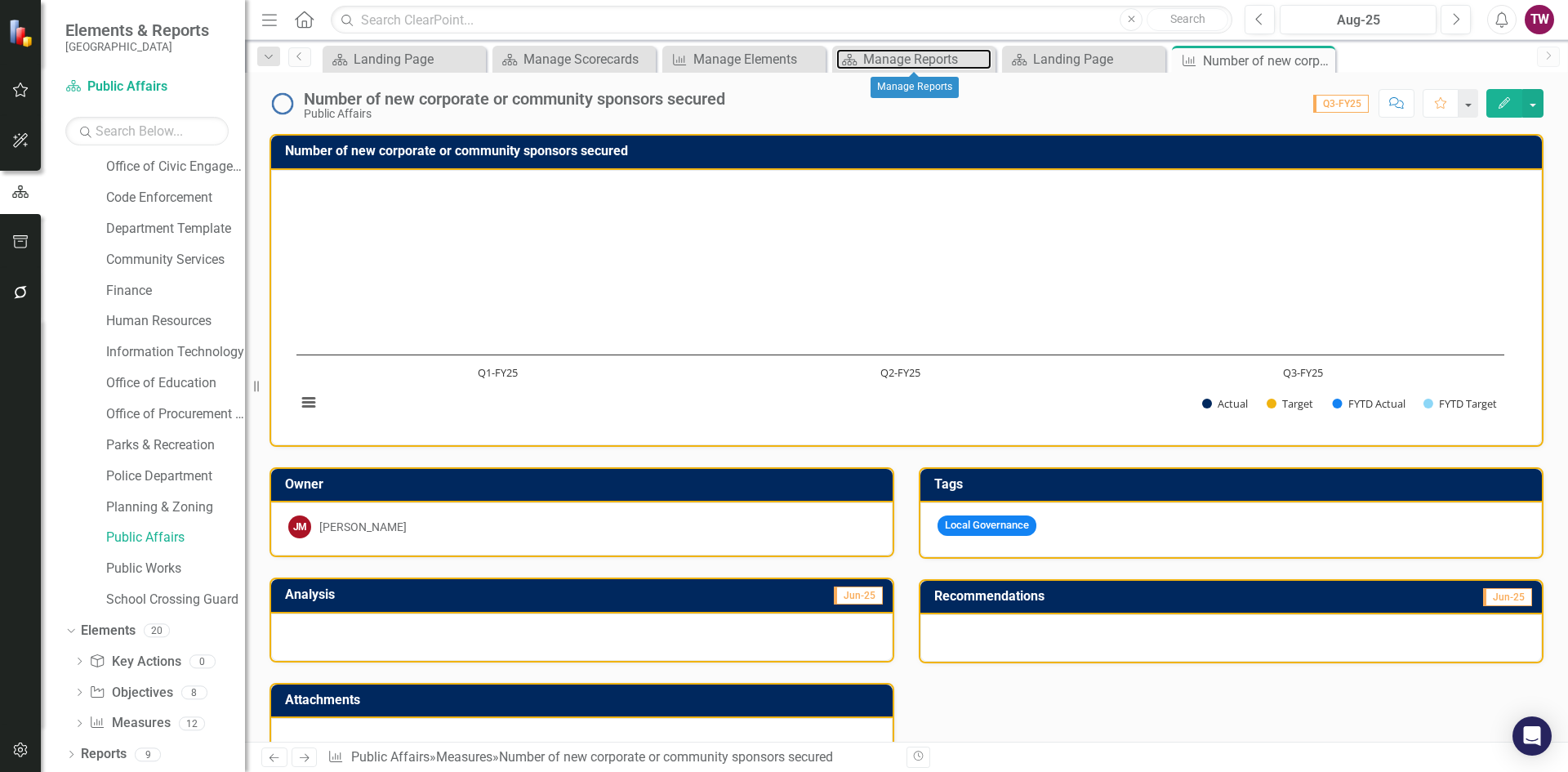
click at [870, 58] on div "Manage Reports" at bounding box center [927, 58] width 128 height 21
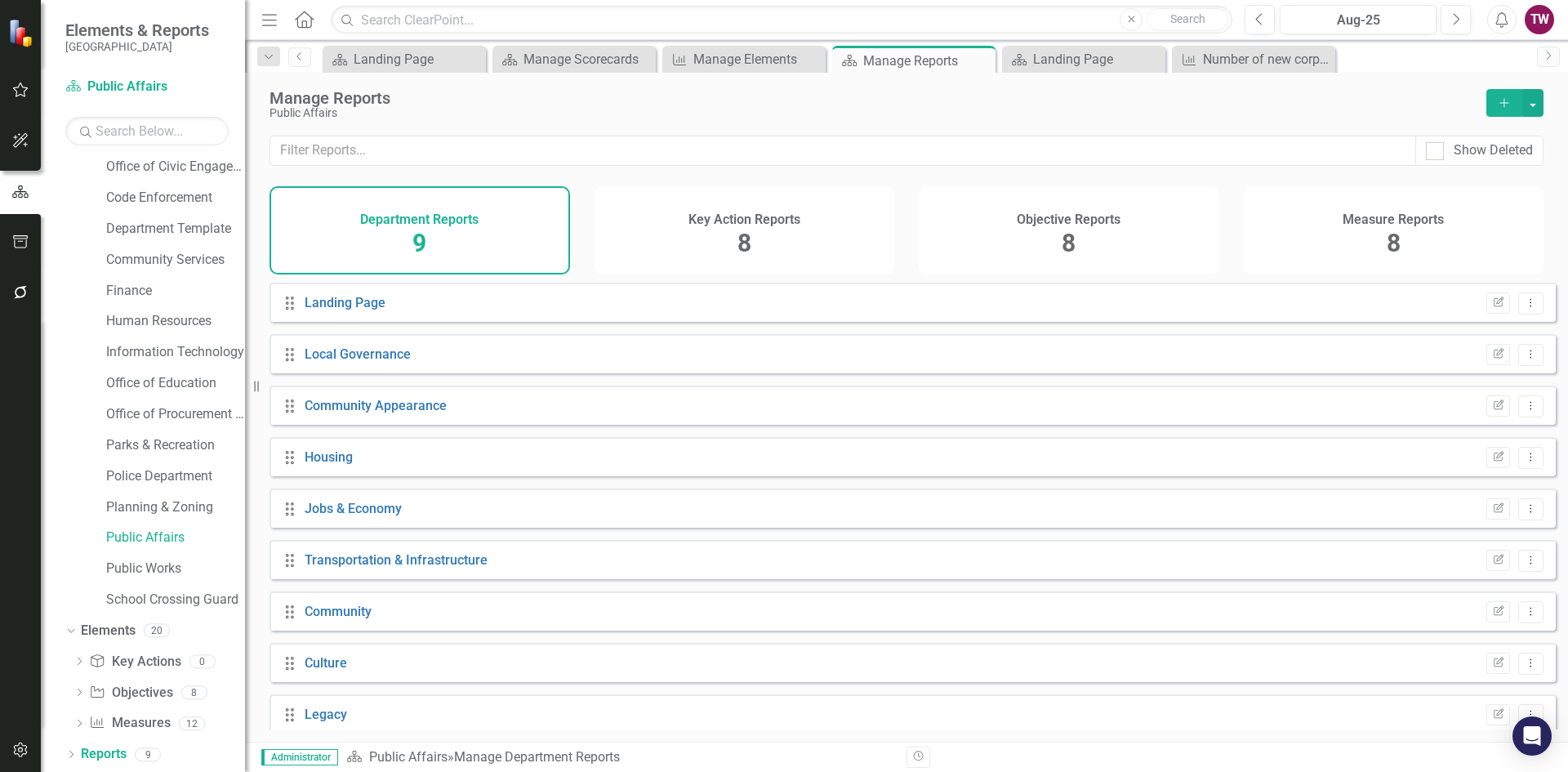
click at [0, 0] on icon "Close" at bounding box center [0, 0] width 0 height 0
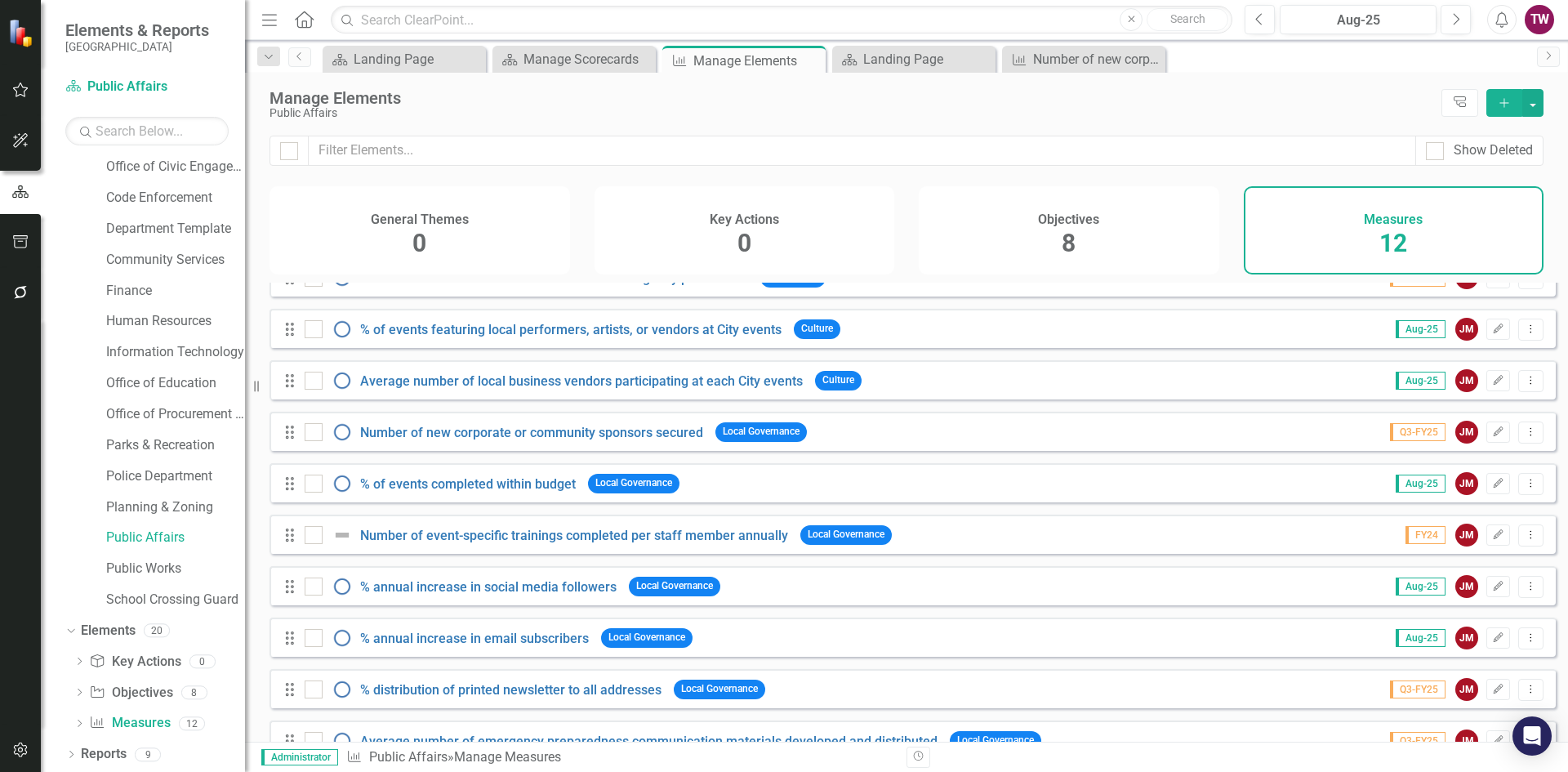
scroll to position [171, 0]
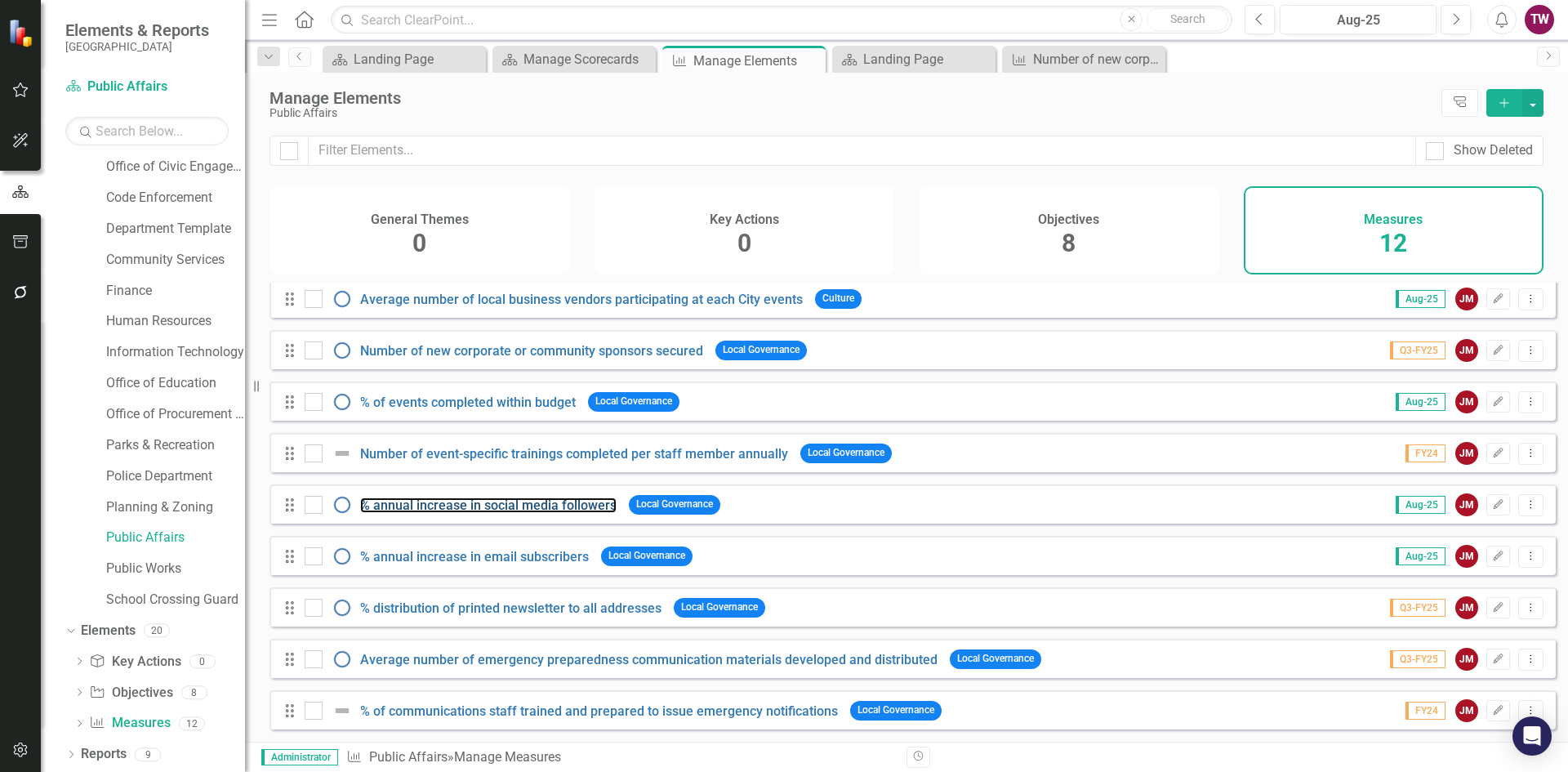
click at [543, 504] on link "% annual increase in social media followers" at bounding box center [488, 505] width 256 height 16
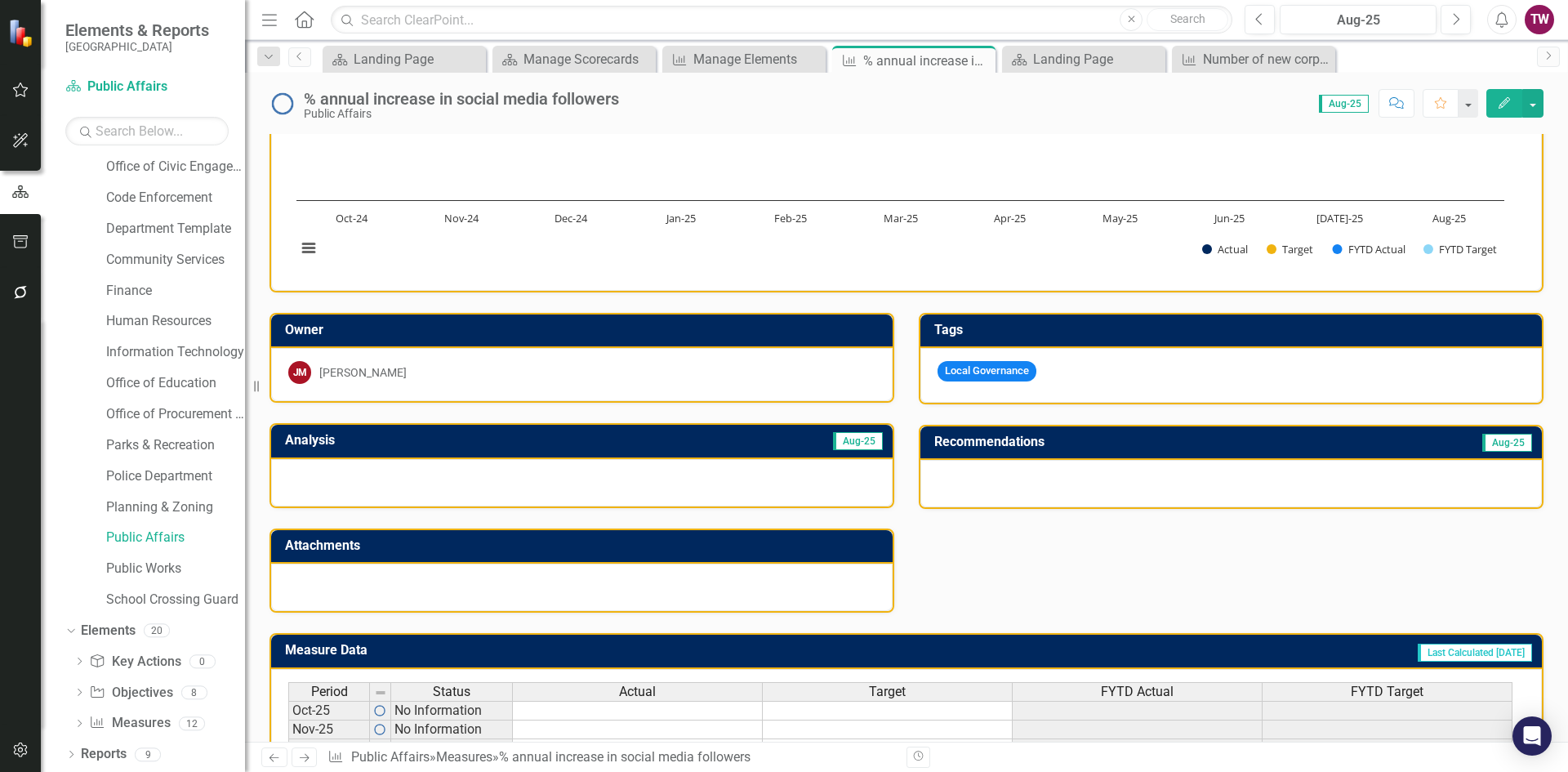
scroll to position [383, 0]
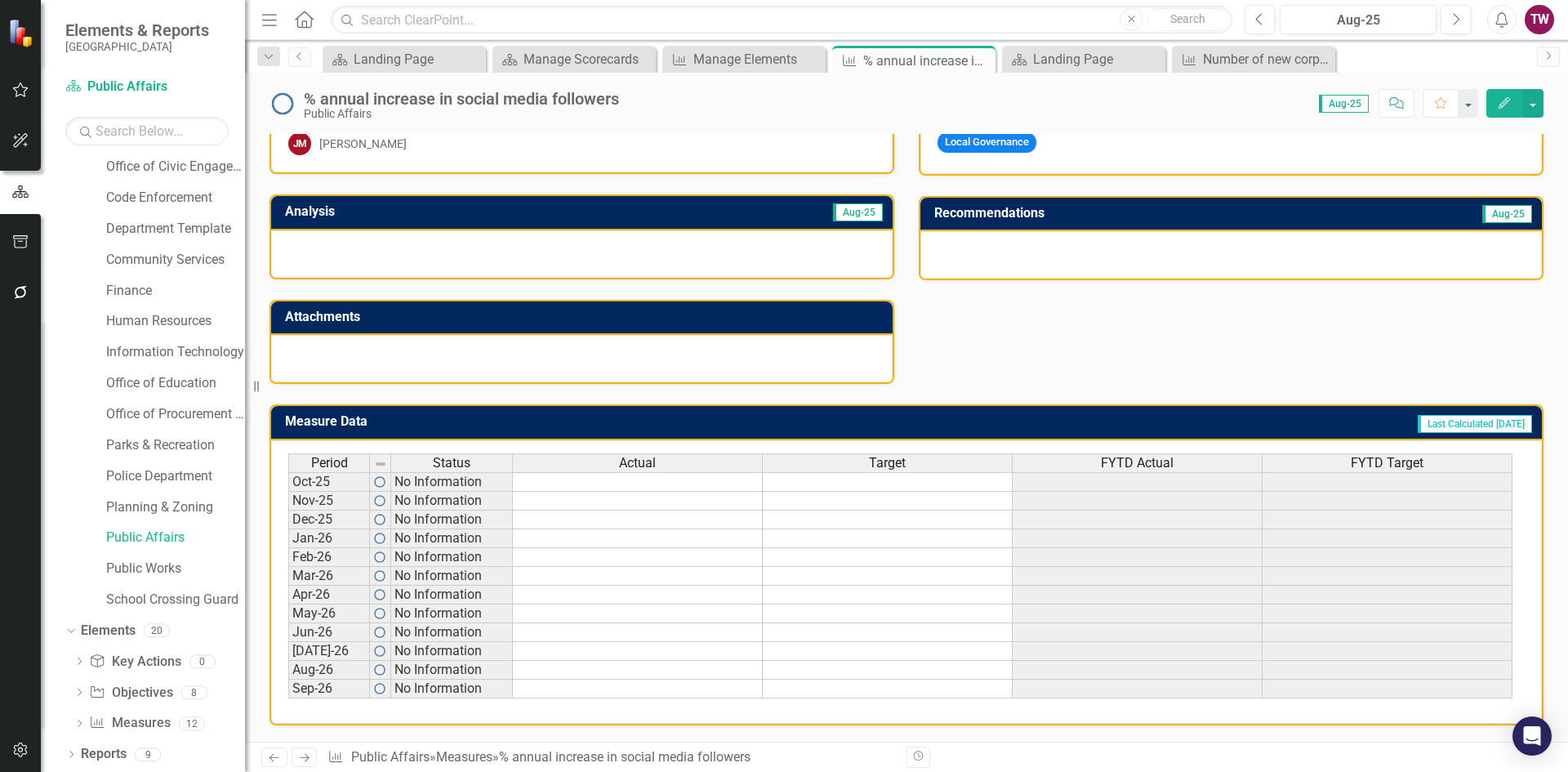
click at [568, 247] on div at bounding box center [581, 255] width 622 height 48
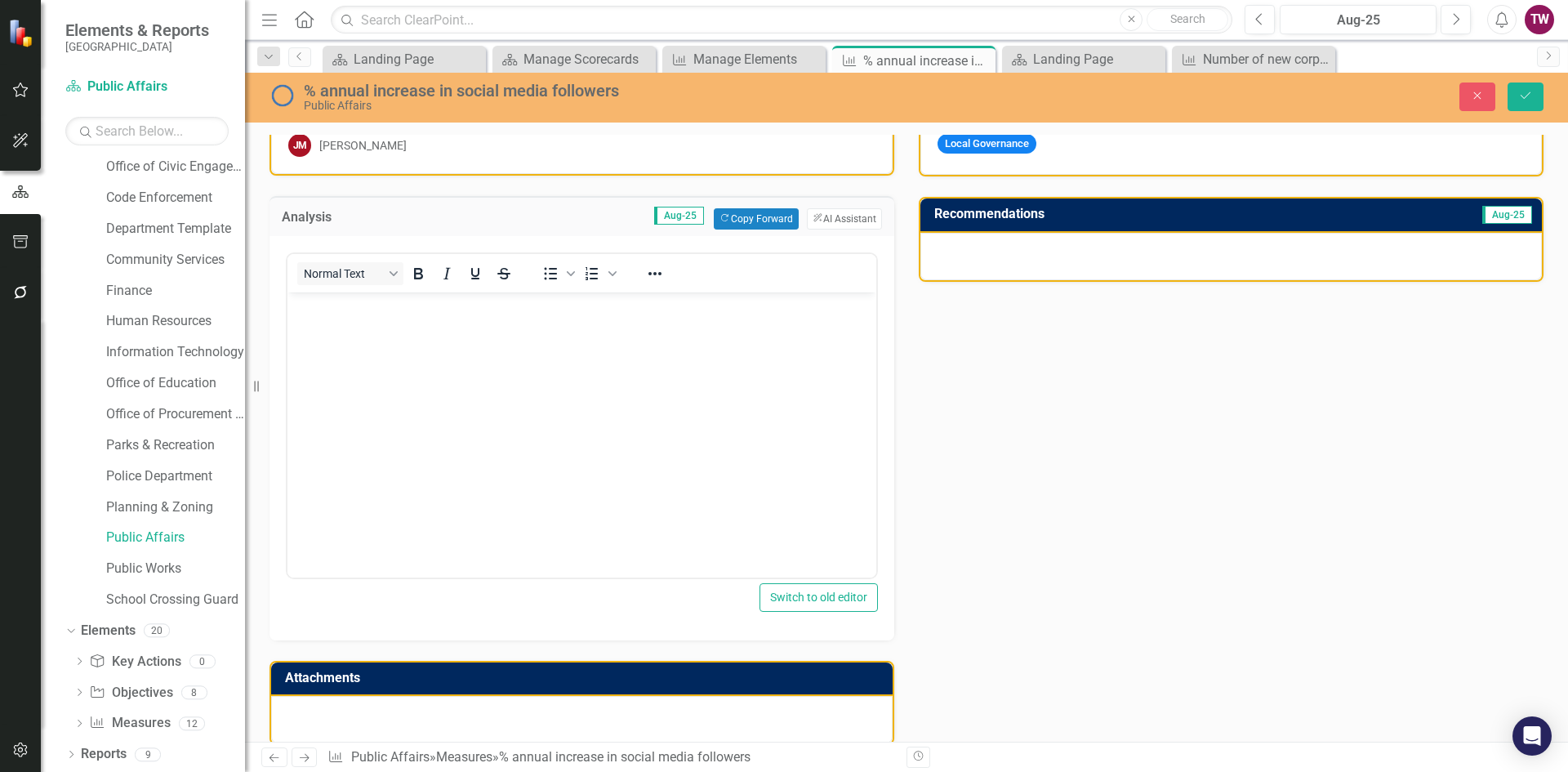
scroll to position [0, 0]
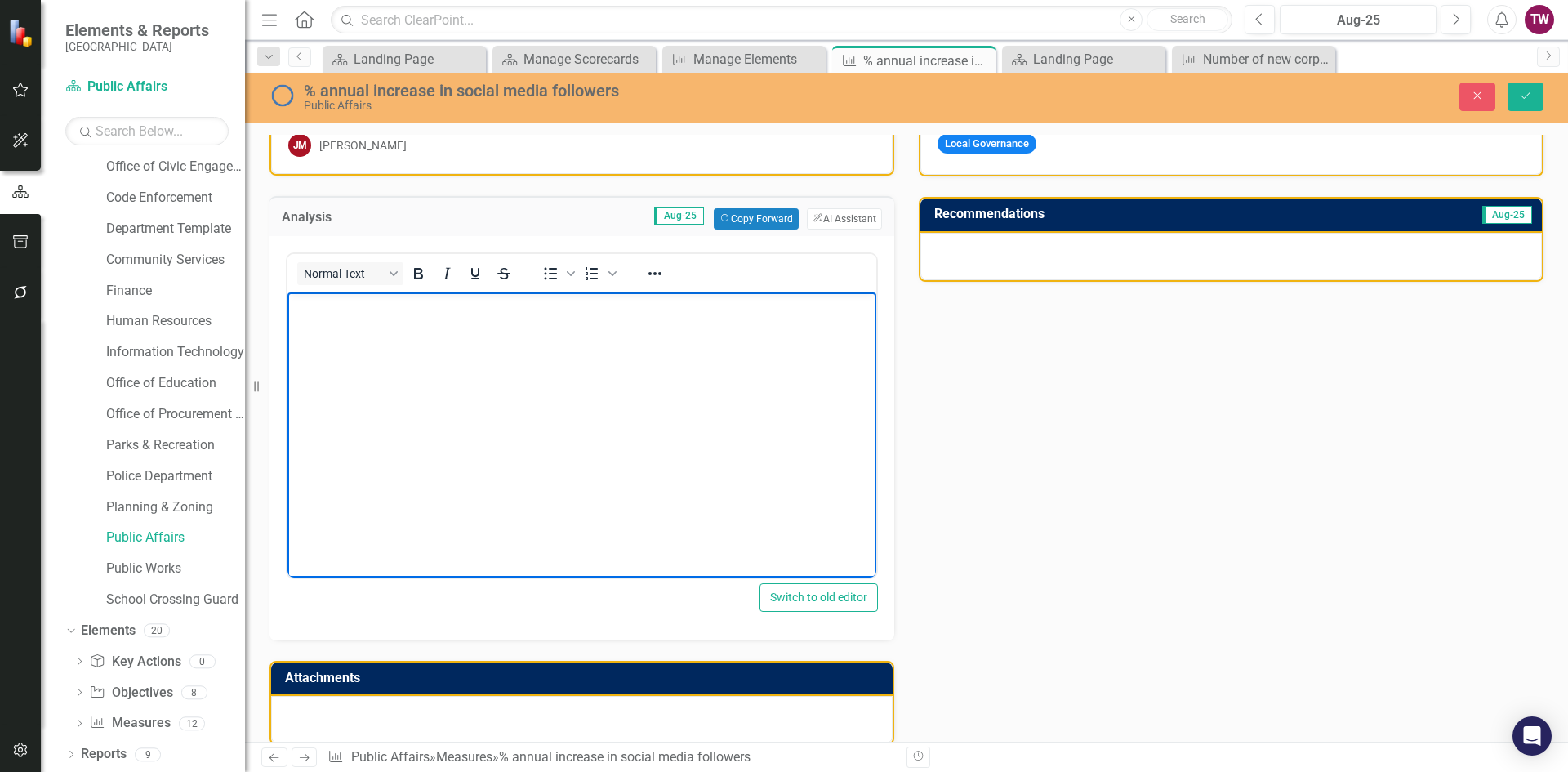
click at [522, 468] on body "Rich Text Area. Press ALT-0 for help." at bounding box center [581, 414] width 589 height 245
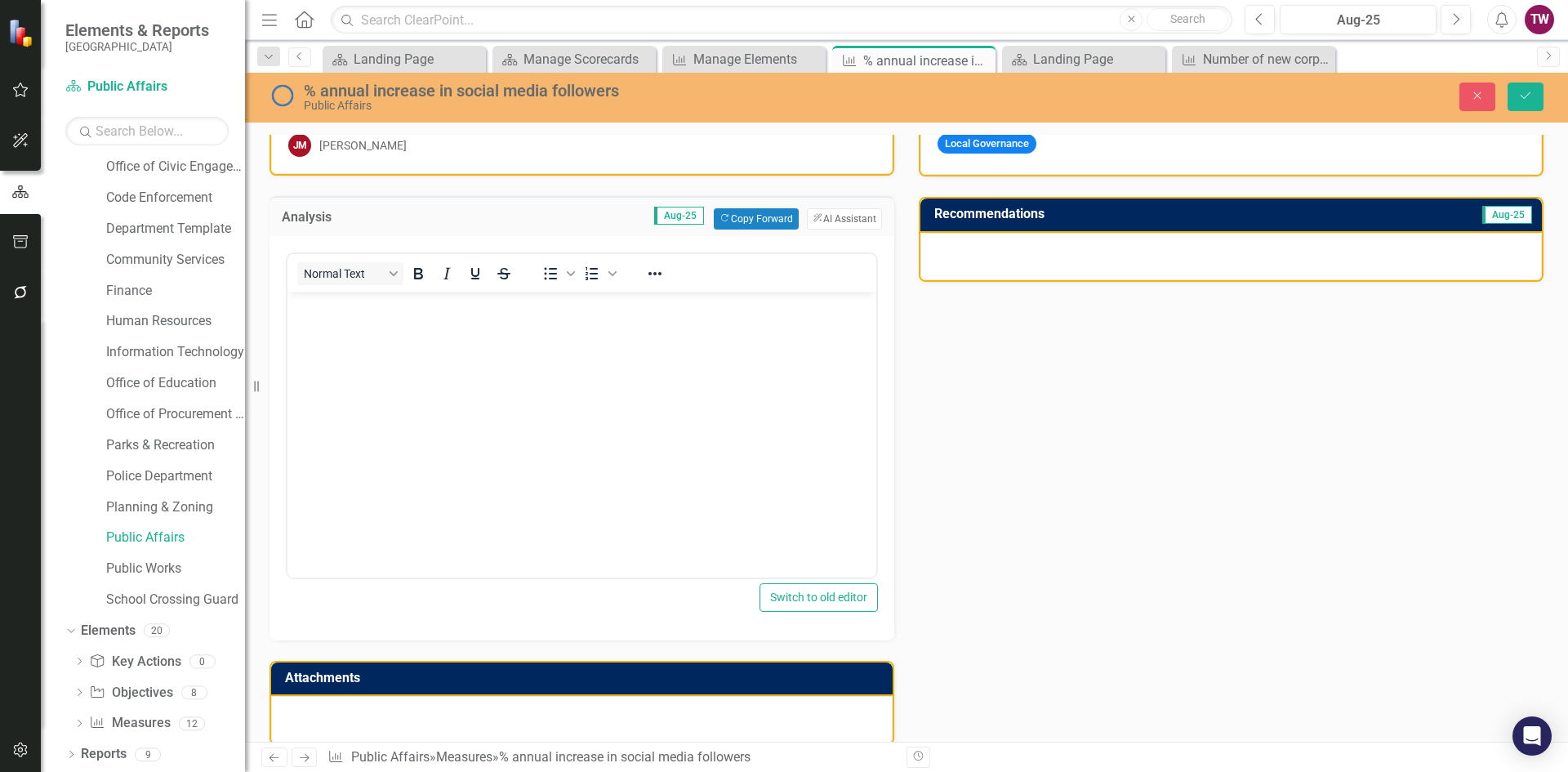
click at [828, 214] on button "ClearPoint AI AI Assistant" at bounding box center [844, 219] width 75 height 21
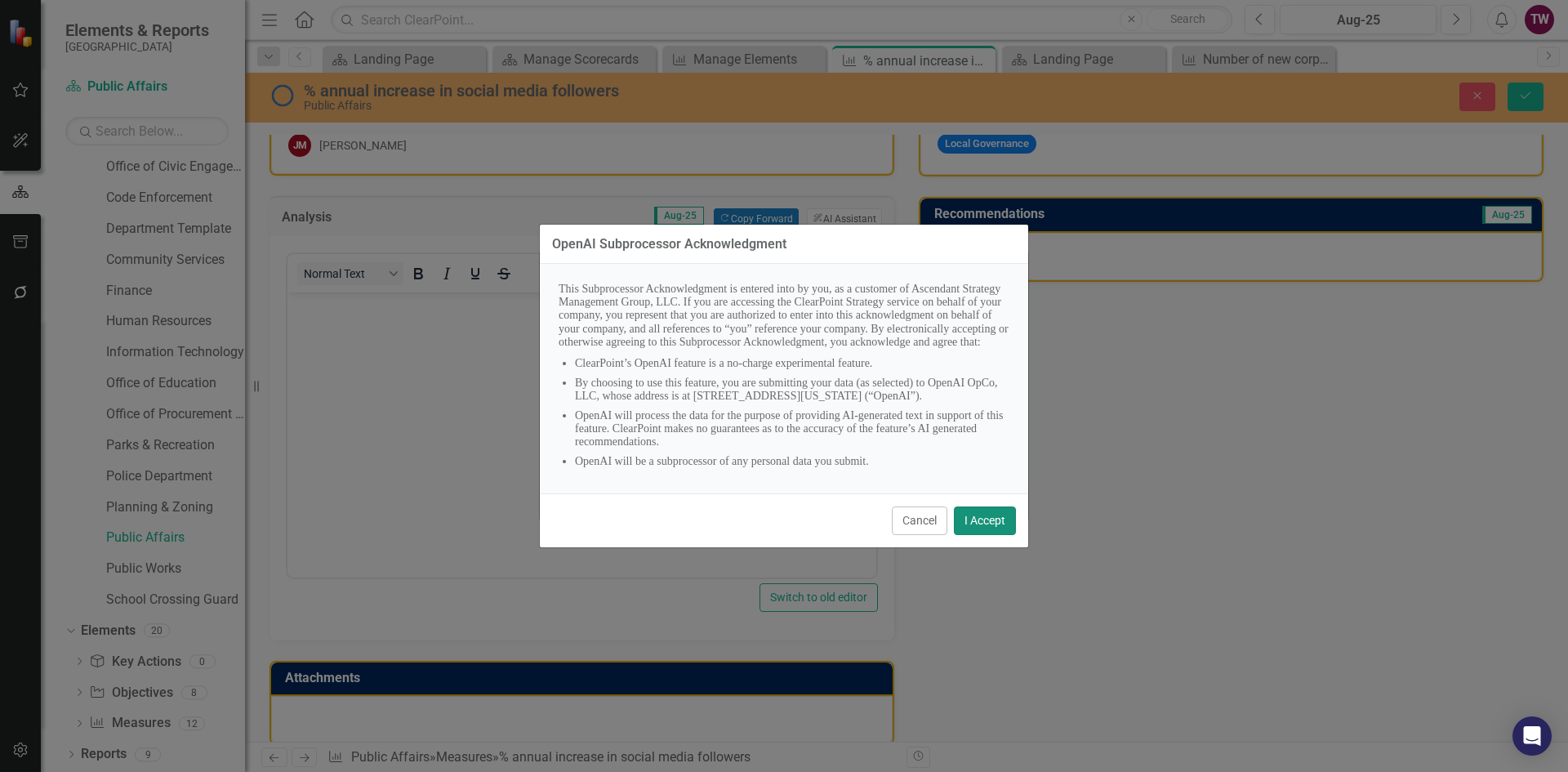
click at [1006, 527] on button "I Accept" at bounding box center [984, 521] width 62 height 29
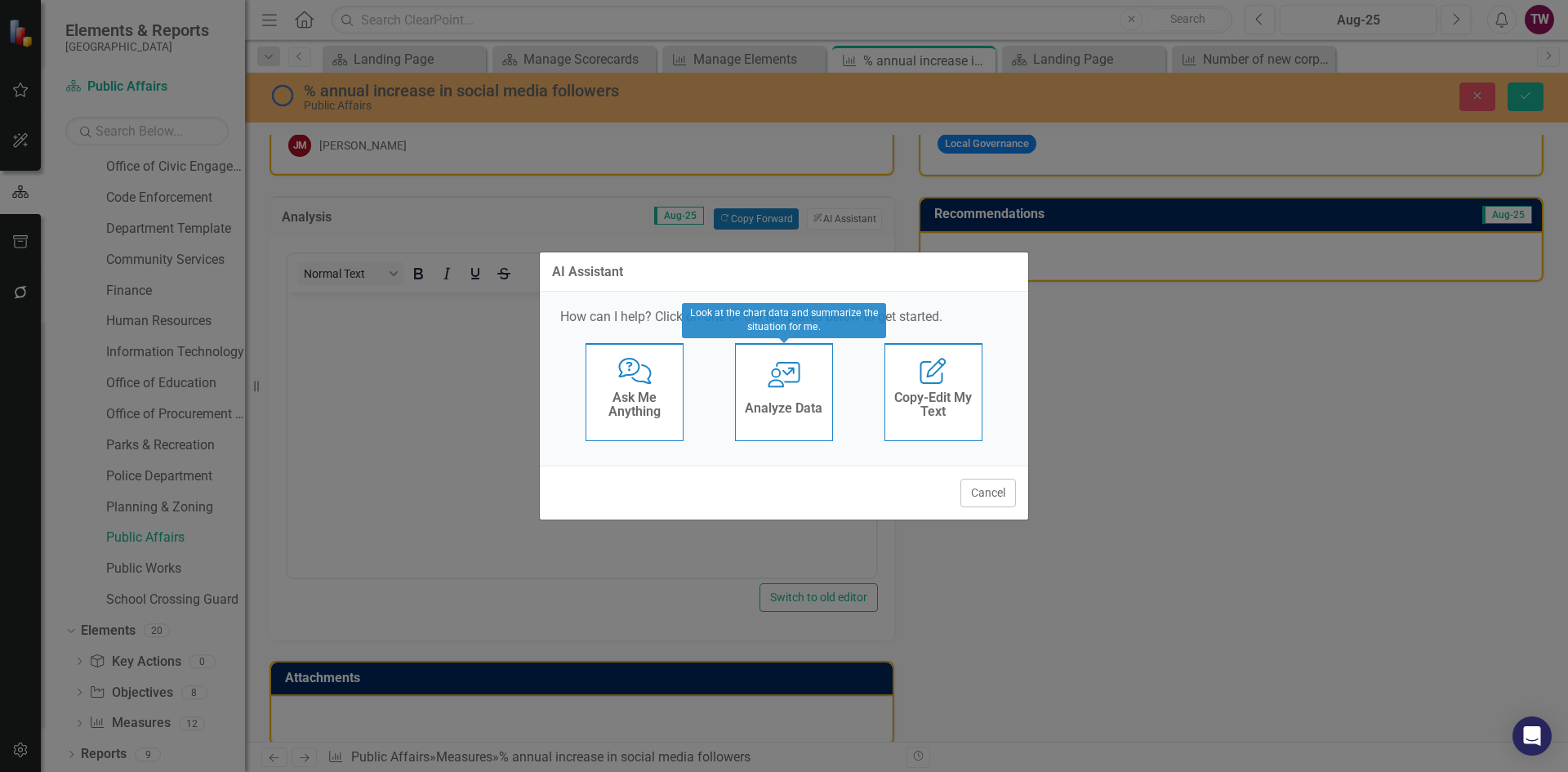
click at [789, 395] on div "User with Chart Analyze Data" at bounding box center [783, 391] width 98 height 98
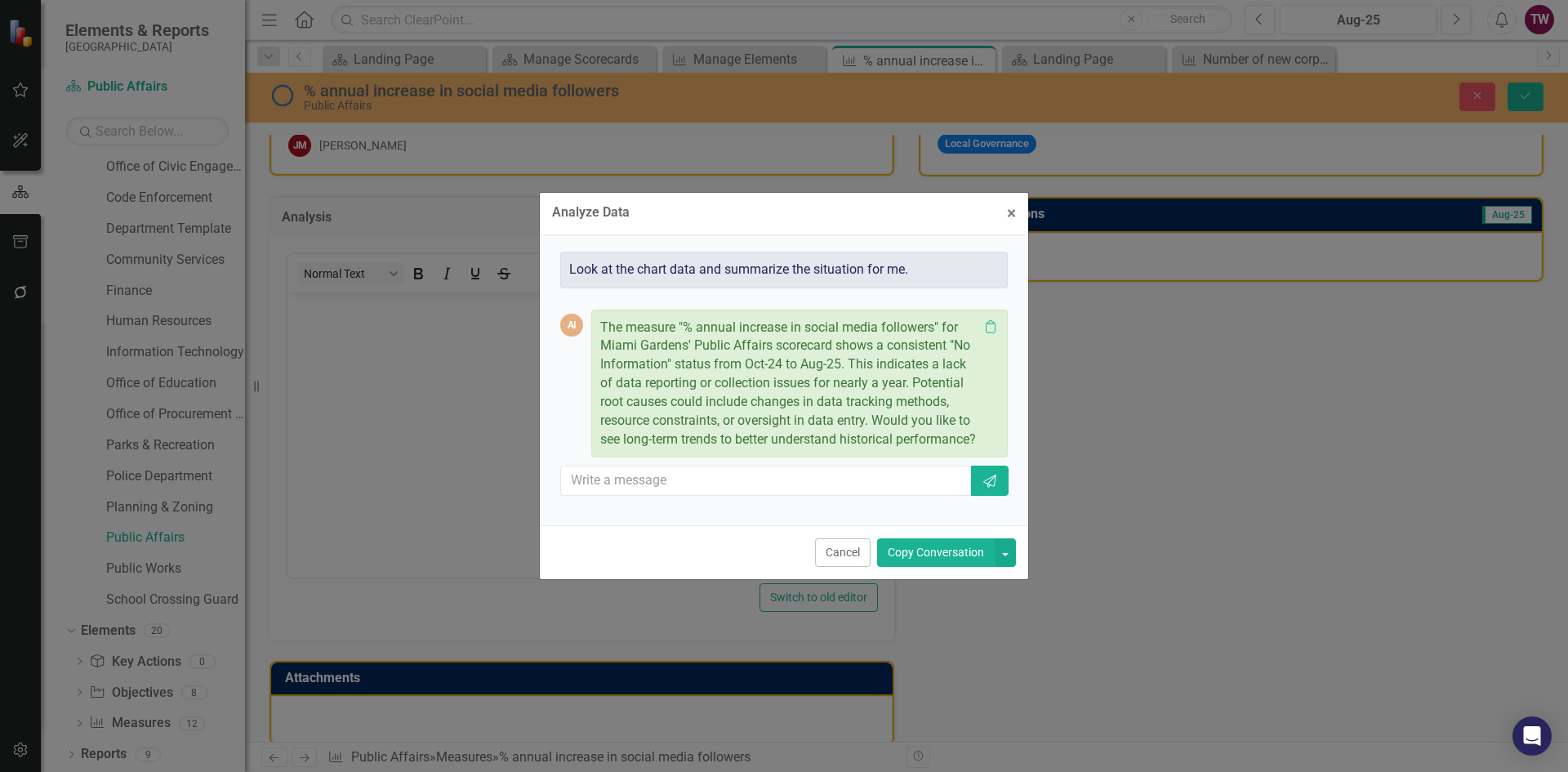
drag, startPoint x: 833, startPoint y: 559, endPoint x: 544, endPoint y: 264, distance: 413.0
click at [833, 559] on button "Cancel" at bounding box center [842, 552] width 55 height 29
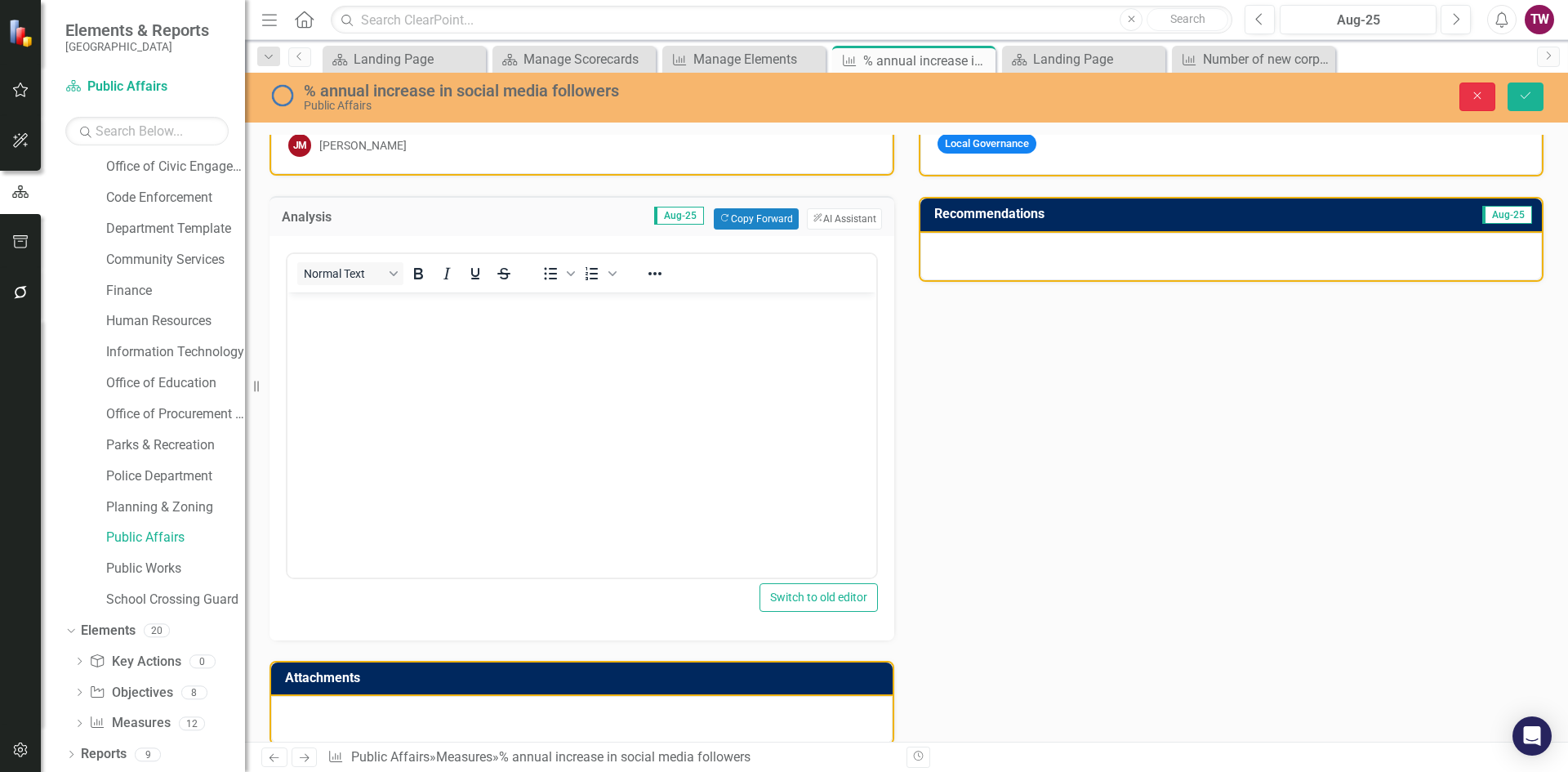
click at [1470, 96] on icon "Close" at bounding box center [1477, 96] width 15 height 12
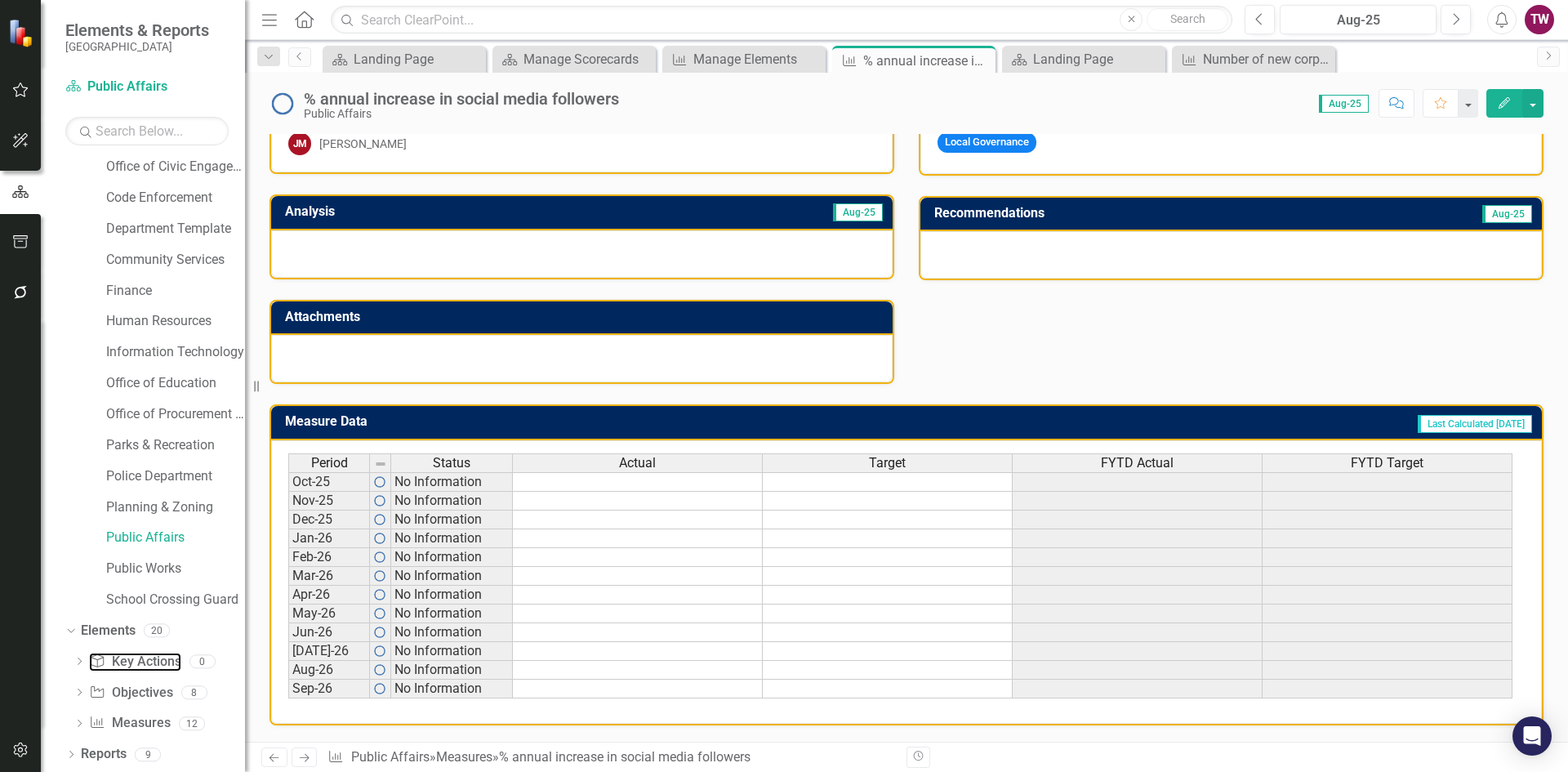
click at [145, 660] on link "Key Action Key Actions" at bounding box center [134, 662] width 91 height 19
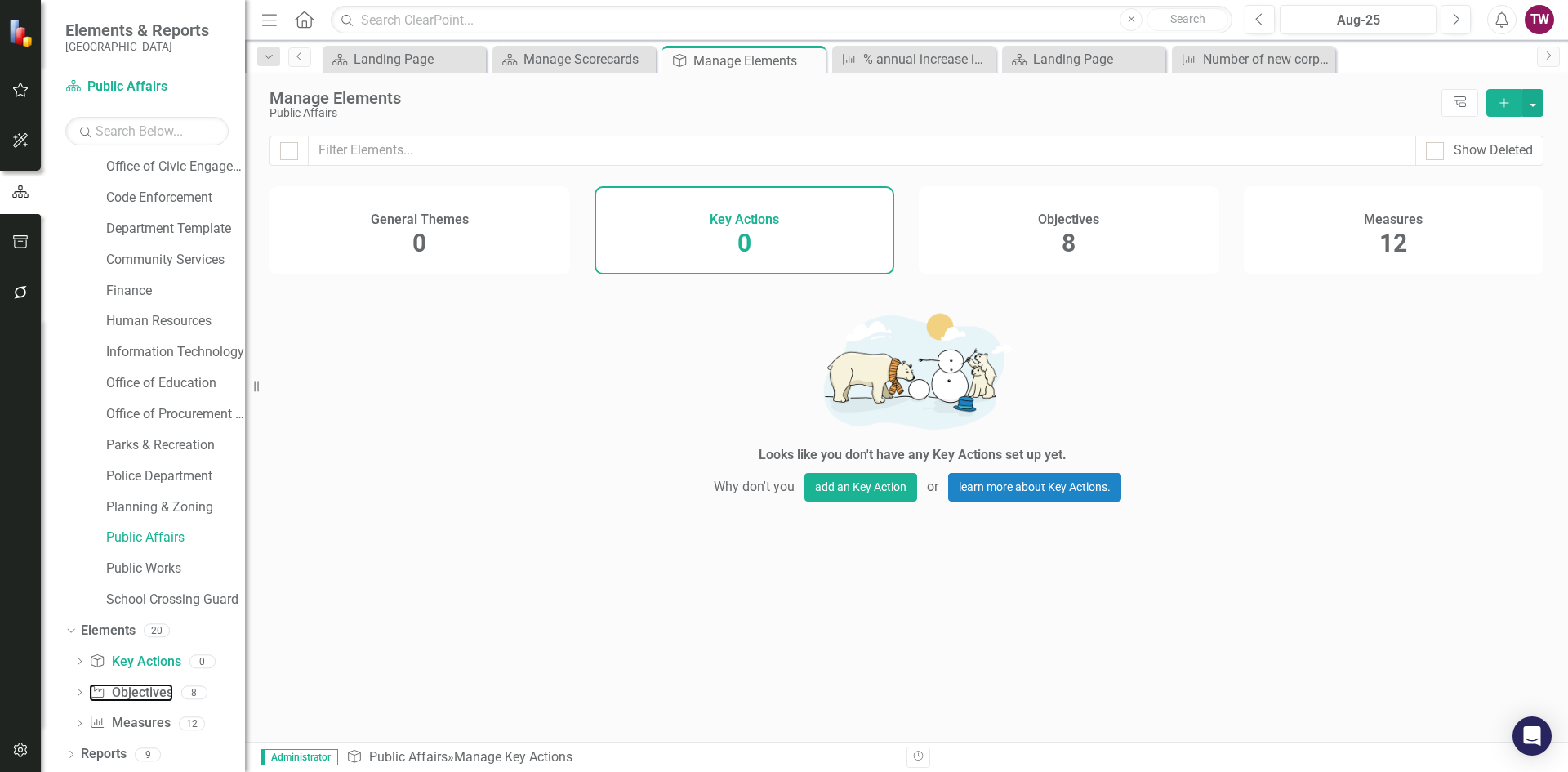
click at [147, 687] on link "Objective Objectives" at bounding box center [130, 693] width 83 height 19
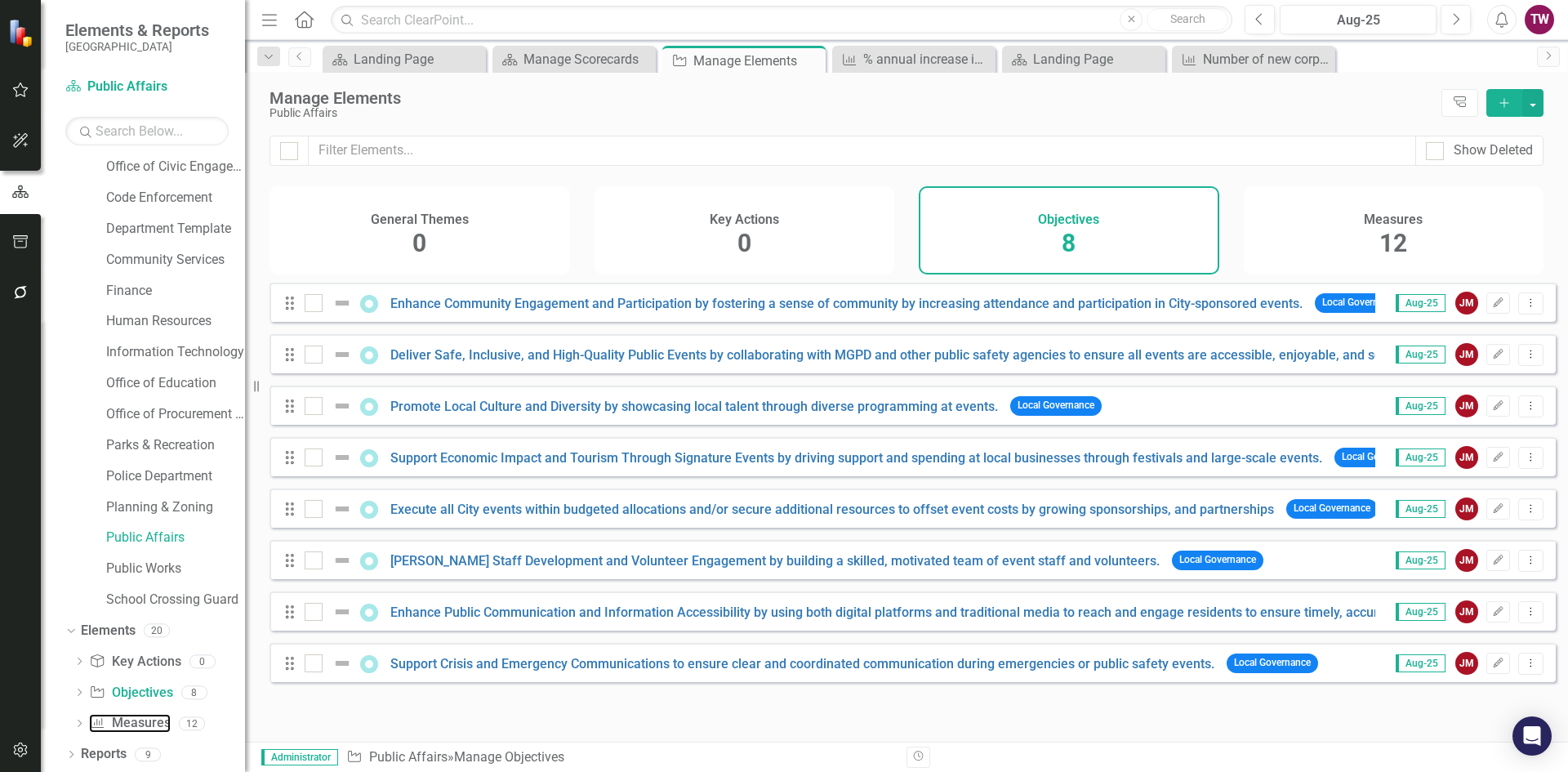
click at [133, 722] on link "Measure Measures" at bounding box center [129, 723] width 81 height 19
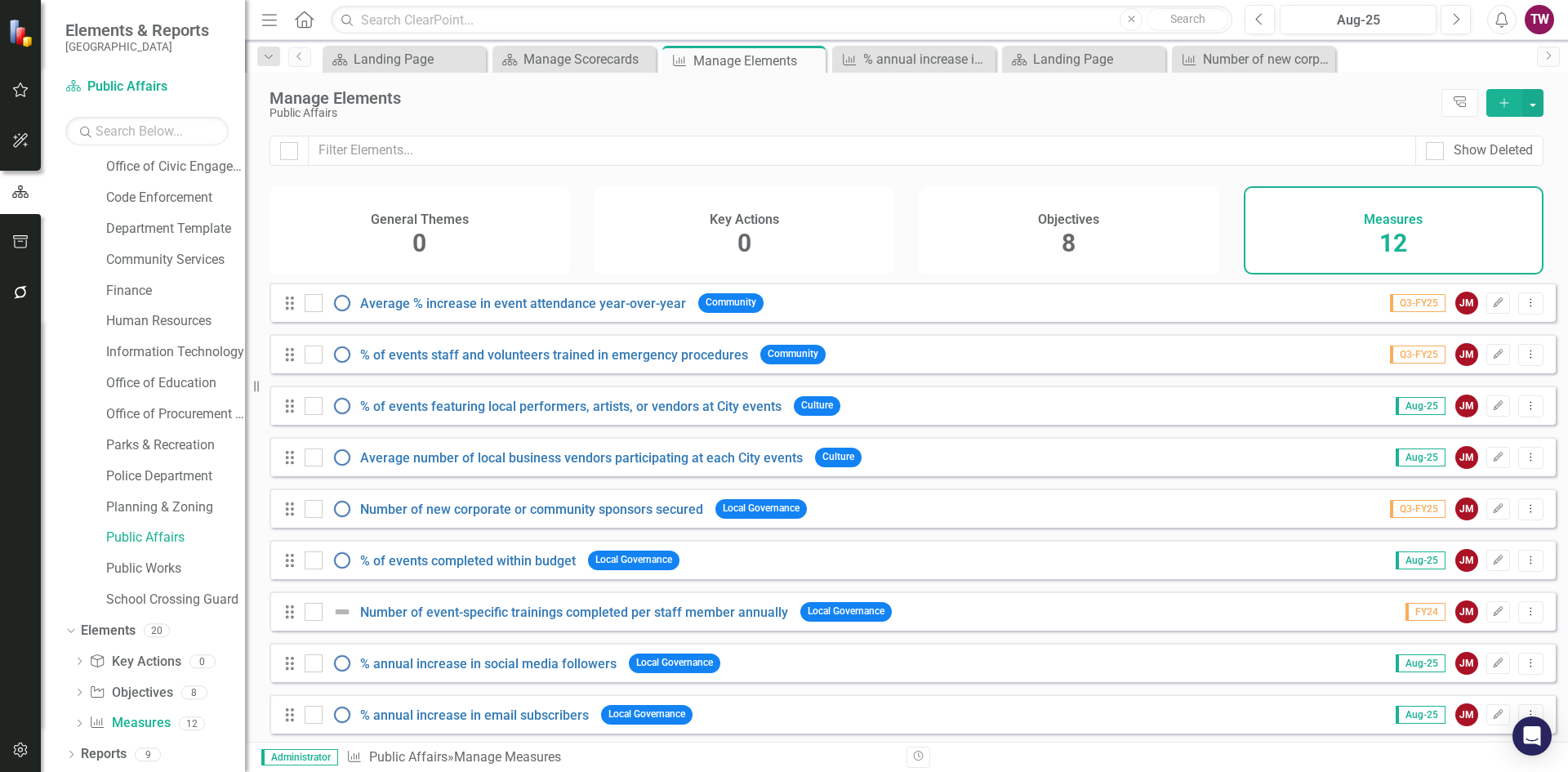
click at [65, 752] on icon "Dropdown" at bounding box center [71, 756] width 12 height 9
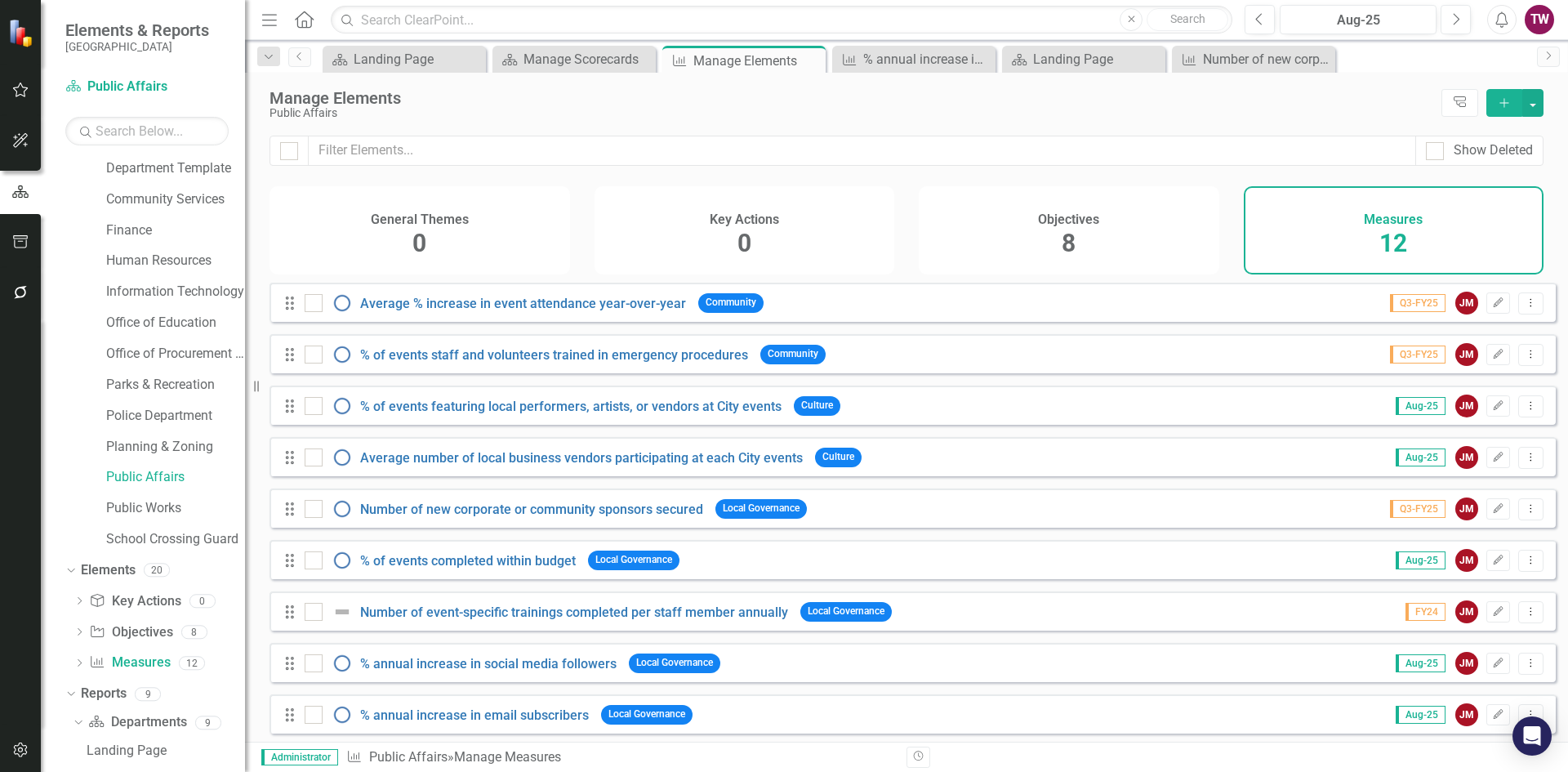
scroll to position [165, 0]
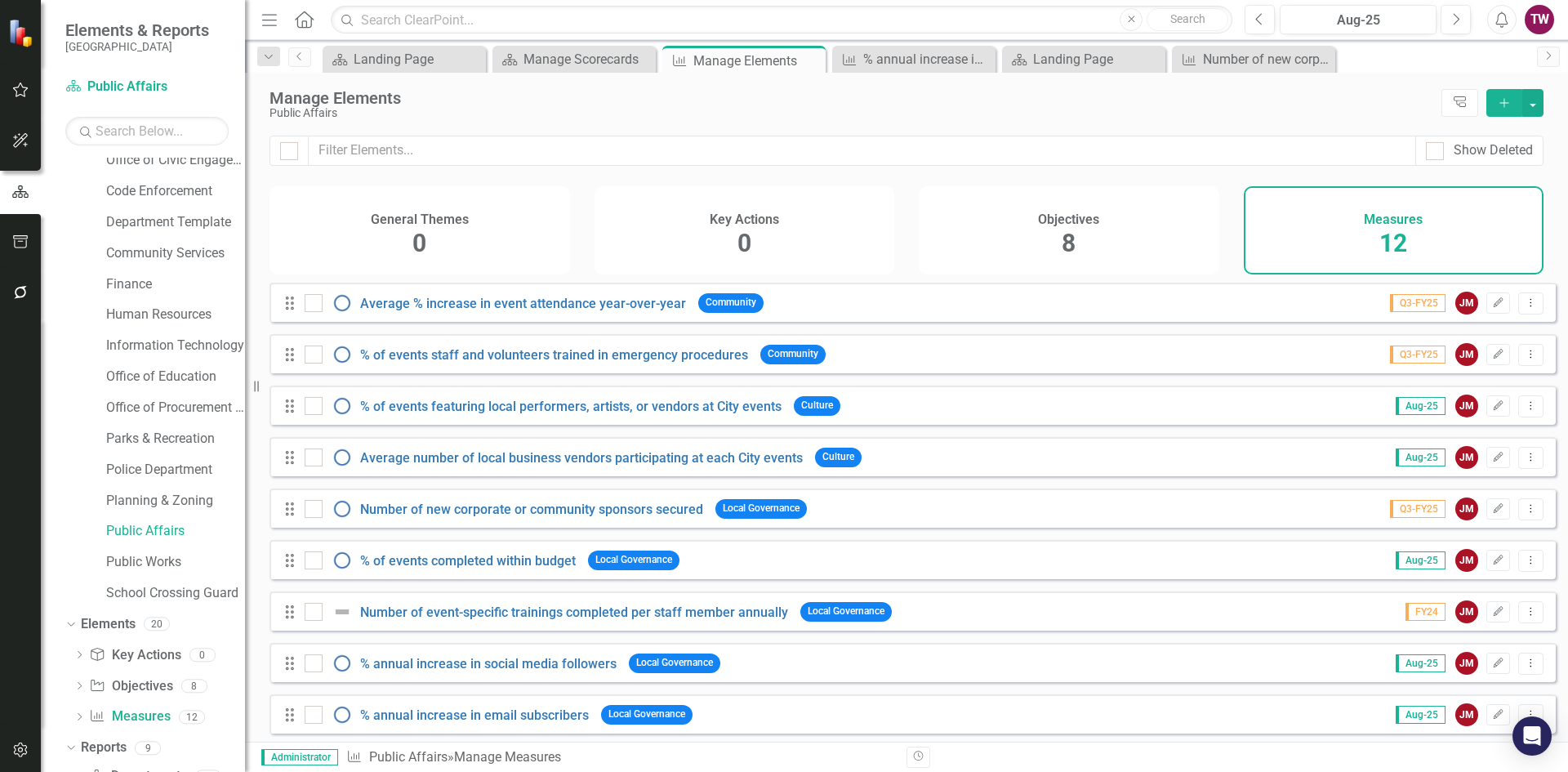
click at [81, 688] on icon "Dropdown" at bounding box center [79, 687] width 12 height 9
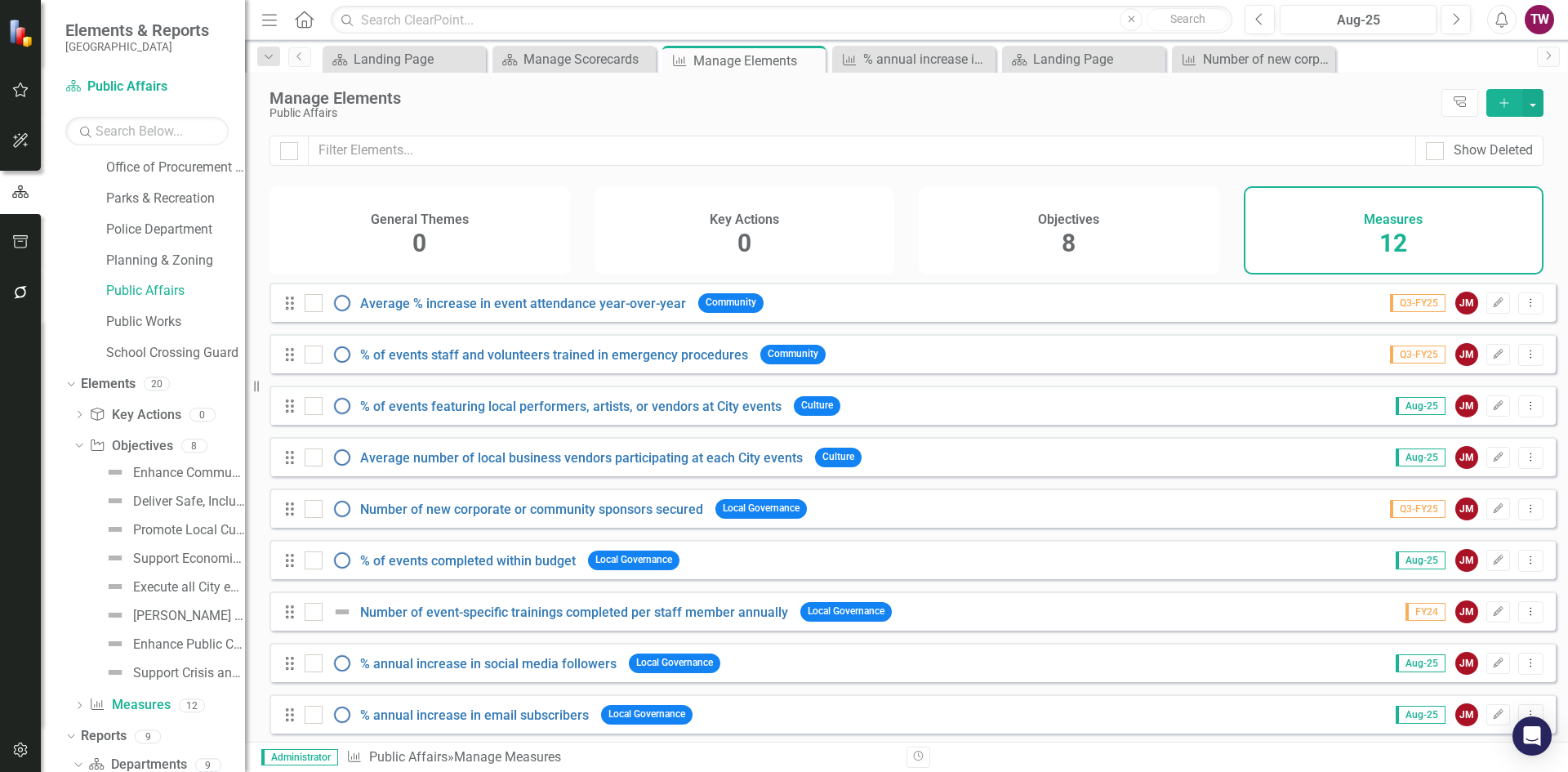
scroll to position [410, 0]
click at [82, 406] on div "Dropdown" at bounding box center [79, 412] width 12 height 14
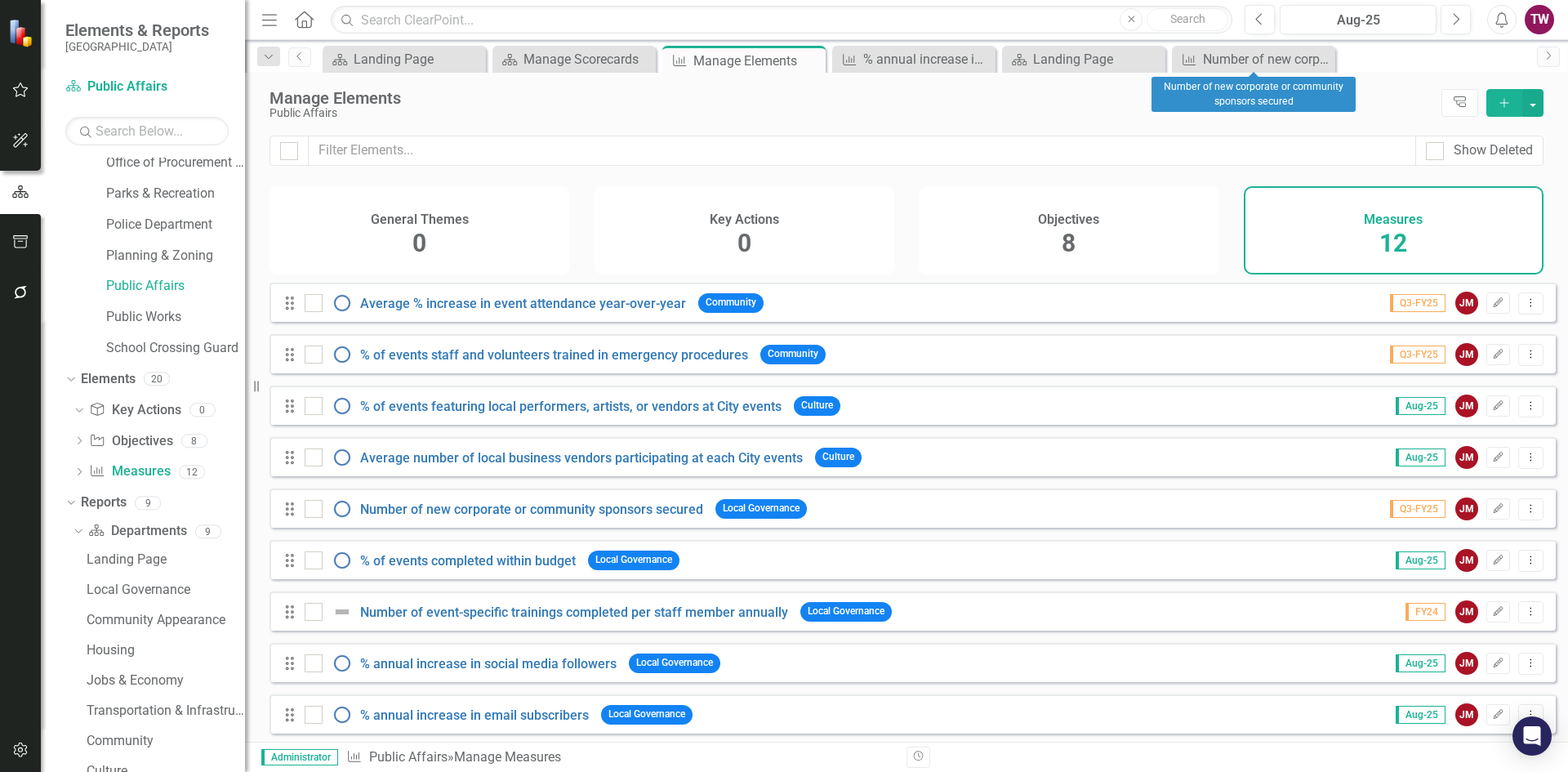
click at [0, 0] on icon "Close" at bounding box center [0, 0] width 0 height 0
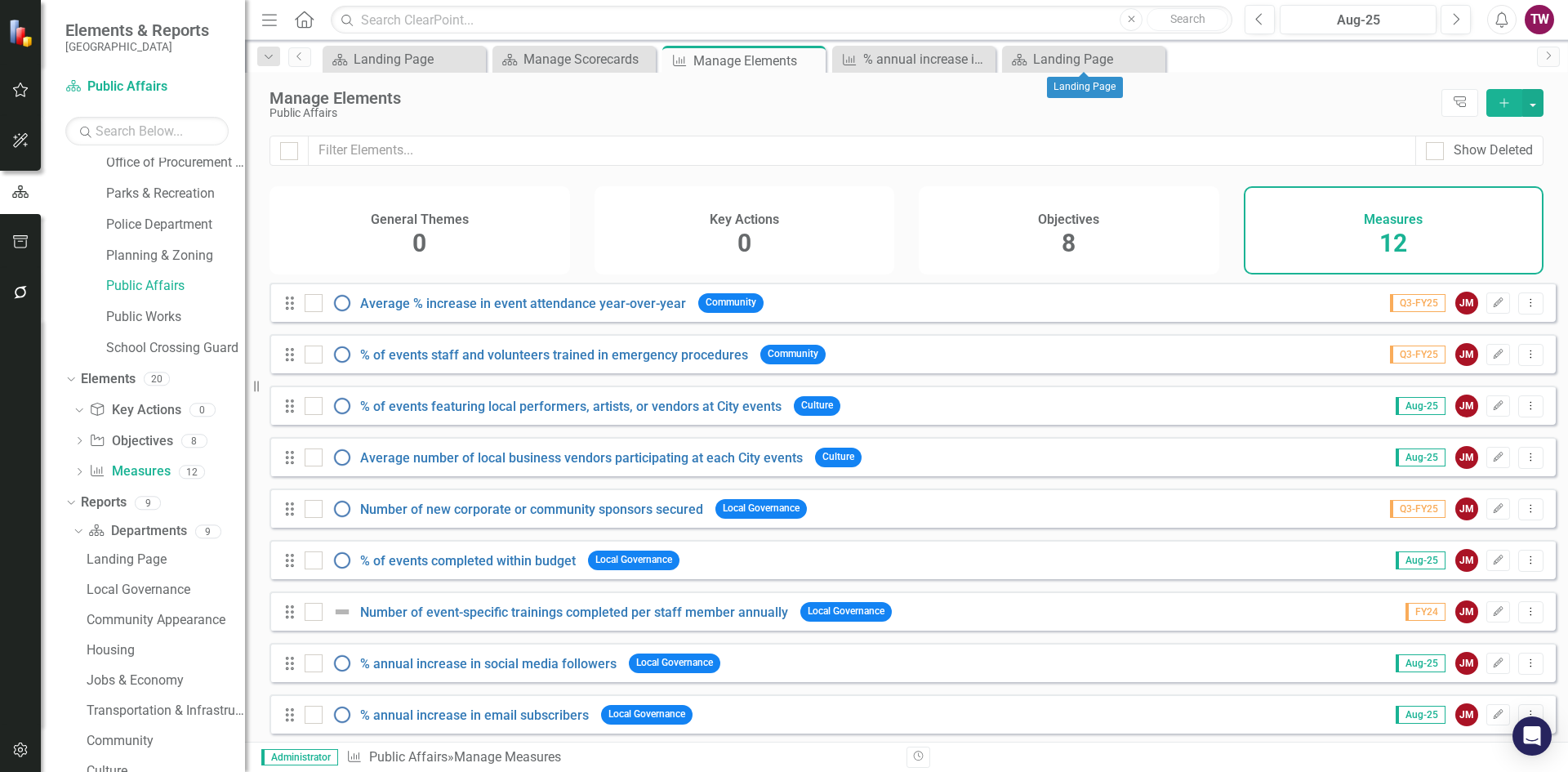
click at [0, 0] on icon "Close" at bounding box center [0, 0] width 0 height 0
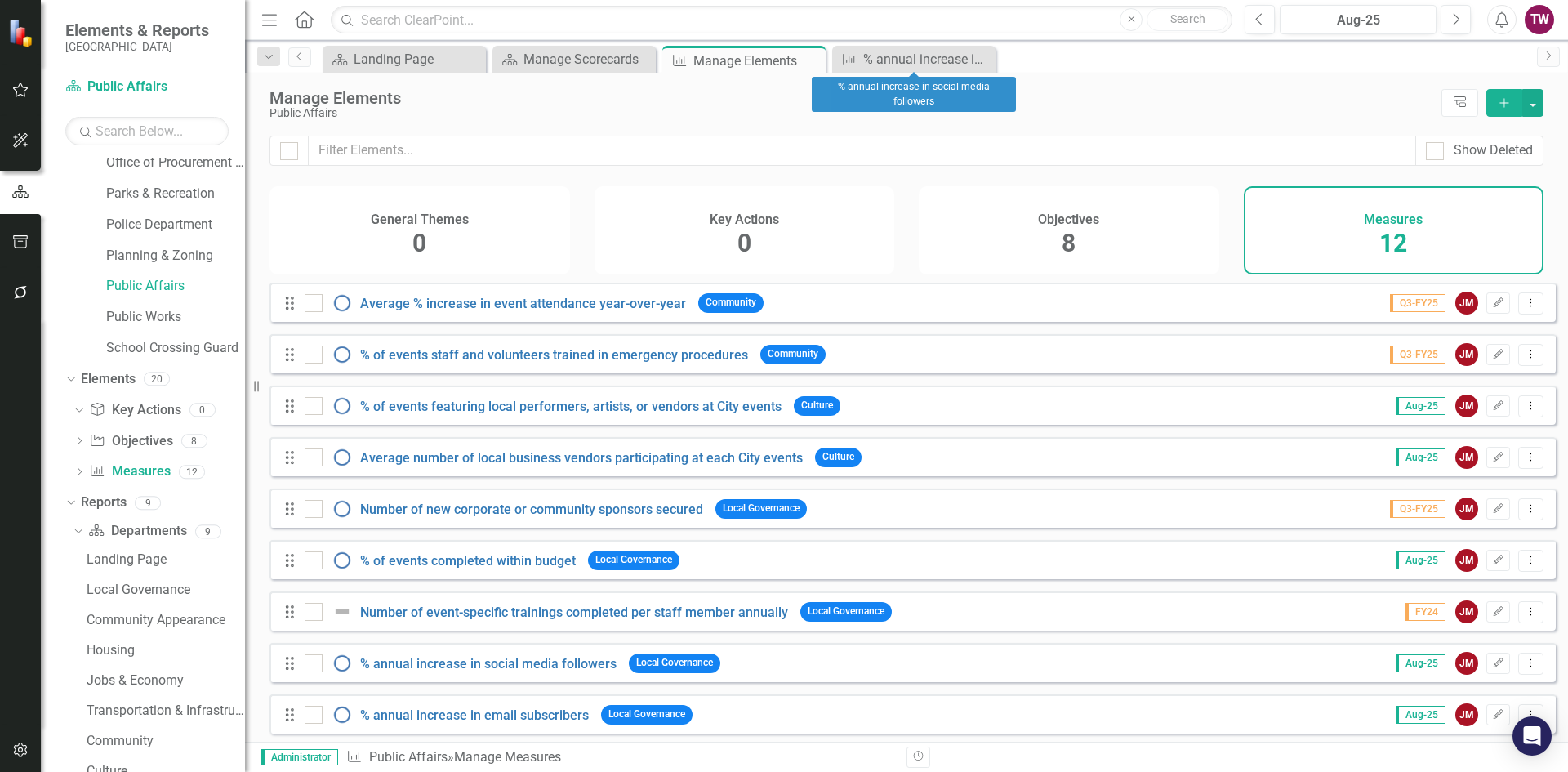
click at [0, 0] on icon "Close" at bounding box center [0, 0] width 0 height 0
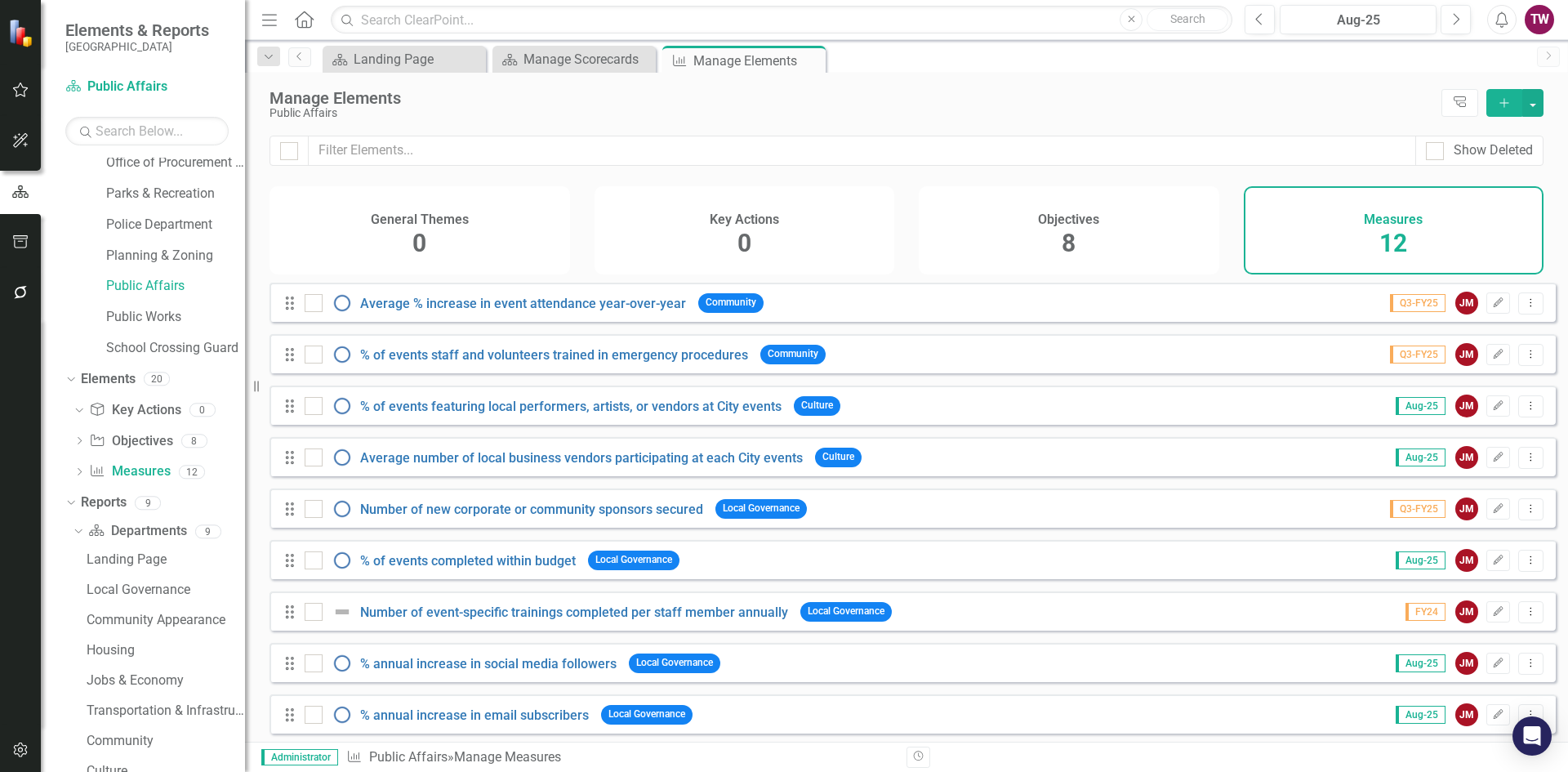
click at [0, 0] on icon "Close" at bounding box center [0, 0] width 0 height 0
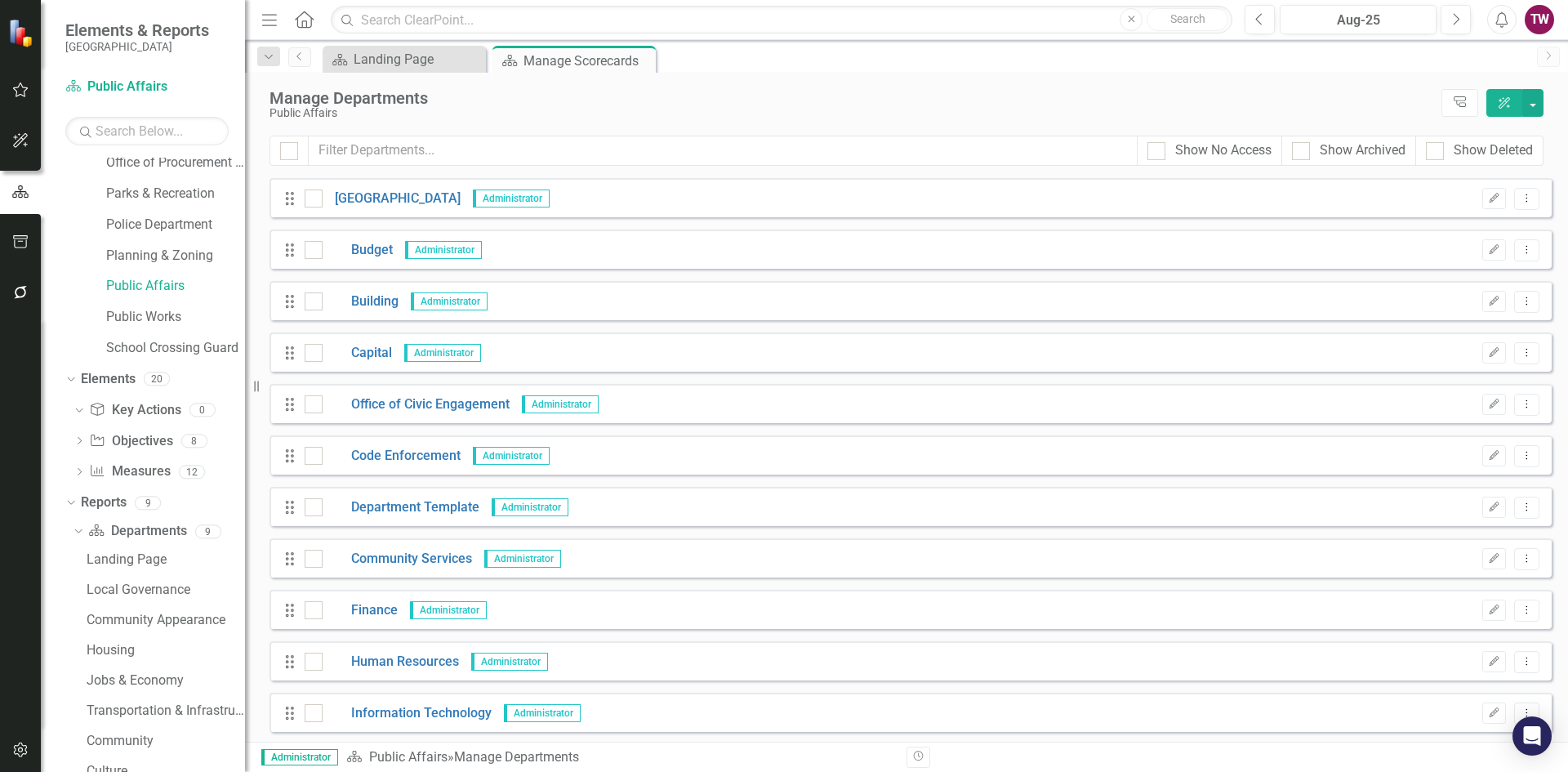
click at [0, 0] on icon "Close" at bounding box center [0, 0] width 0 height 0
